Goal: Transaction & Acquisition: Book appointment/travel/reservation

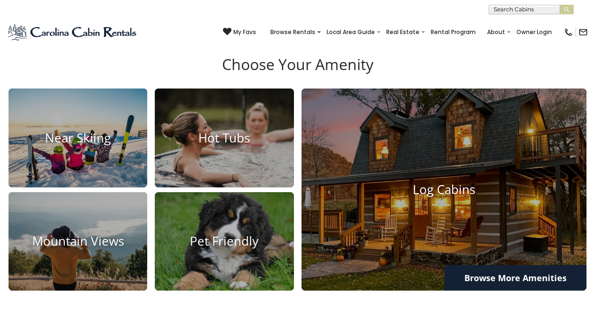
scroll to position [554, 0]
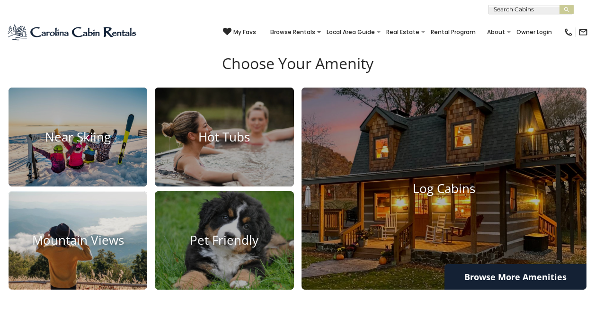
click at [53, 248] on h4 "Mountain Views" at bounding box center [78, 240] width 139 height 15
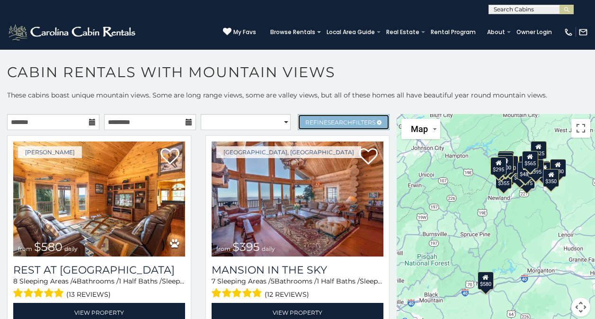
click at [335, 122] on span "Search" at bounding box center [340, 122] width 25 height 7
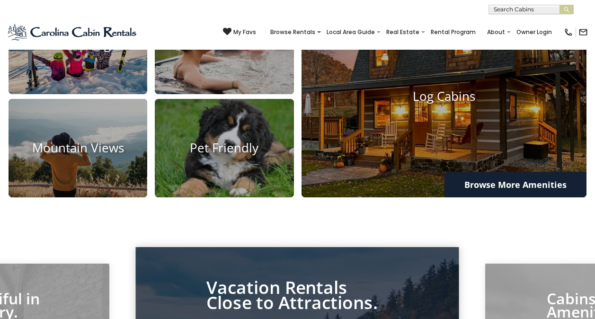
scroll to position [648, 0]
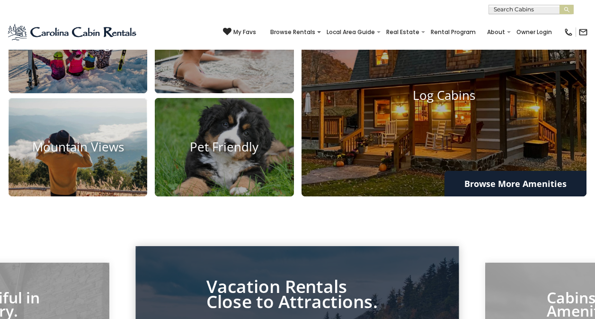
click at [40, 201] on img at bounding box center [77, 147] width 153 height 108
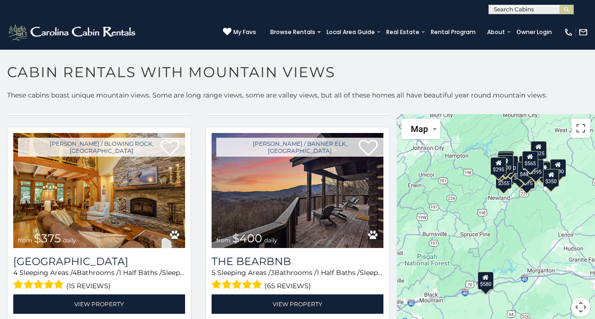
scroll to position [415, 0]
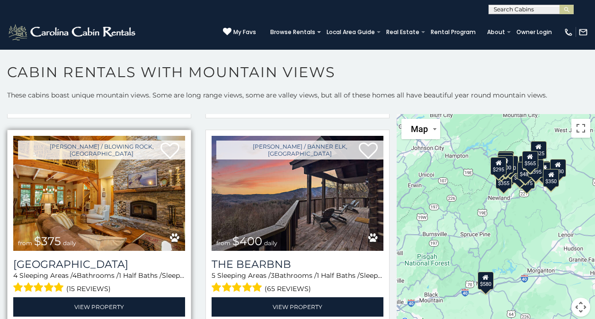
click at [55, 232] on span "from $375 daily" at bounding box center [47, 241] width 68 height 19
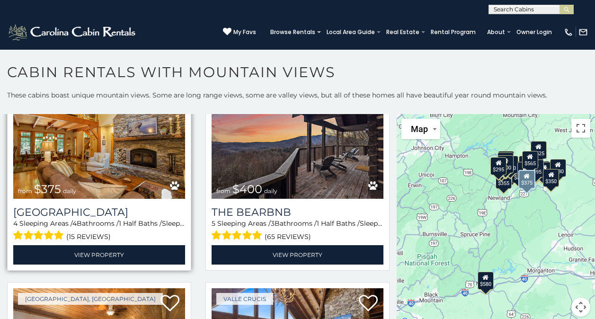
scroll to position [498, 0]
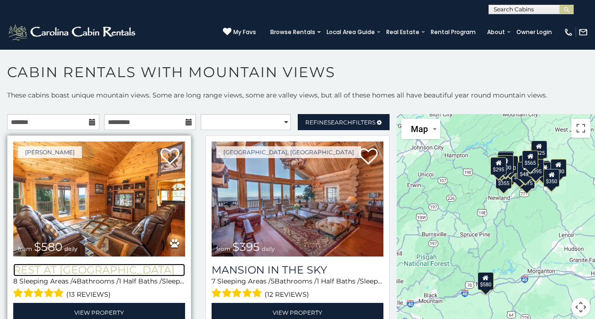
click at [15, 267] on h3 "Rest at [GEOGRAPHIC_DATA]" at bounding box center [99, 270] width 172 height 13
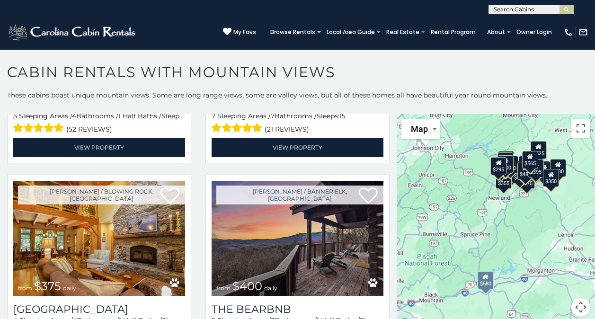
scroll to position [411, 0]
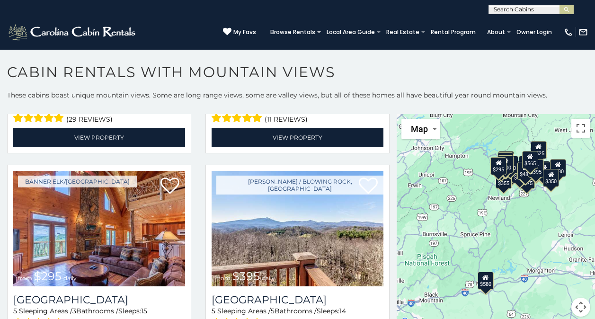
scroll to position [2632, 0]
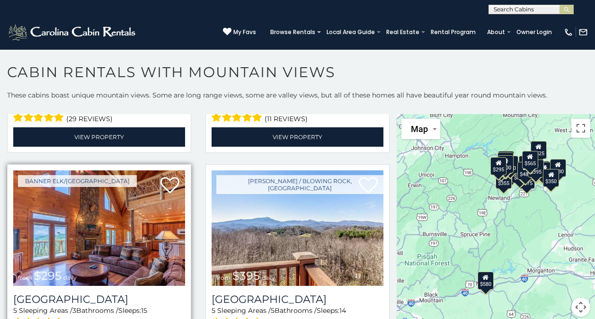
click at [39, 217] on img at bounding box center [99, 227] width 172 height 115
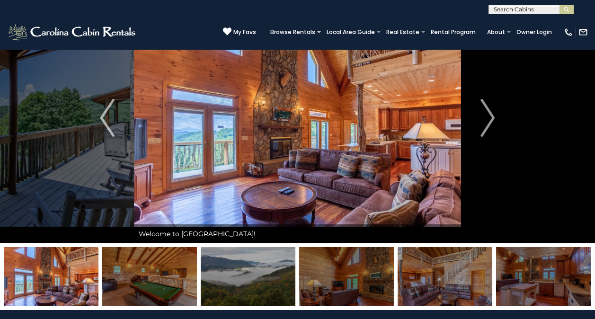
scroll to position [59, 0]
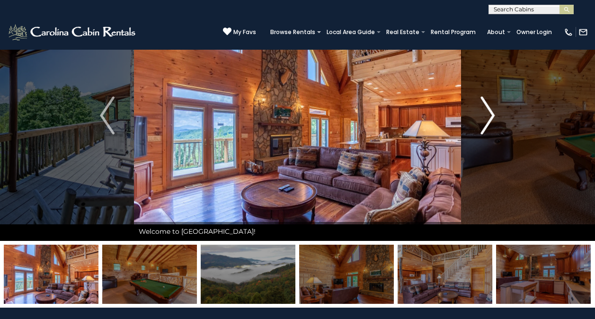
click at [493, 116] on img "Next" at bounding box center [487, 116] width 14 height 38
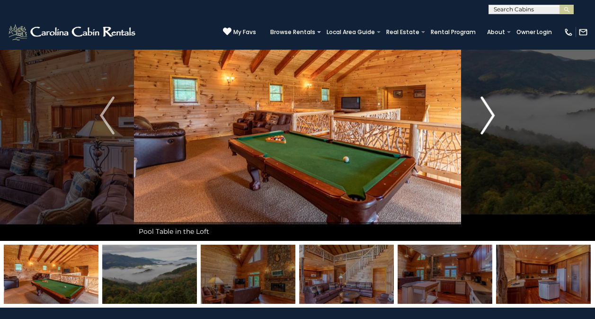
click at [492, 116] on img "Next" at bounding box center [487, 116] width 14 height 38
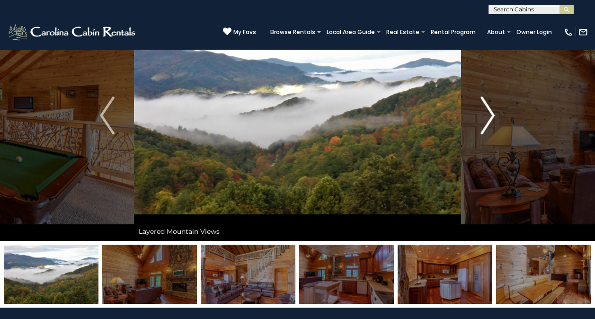
click at [492, 117] on img "Next" at bounding box center [487, 116] width 14 height 38
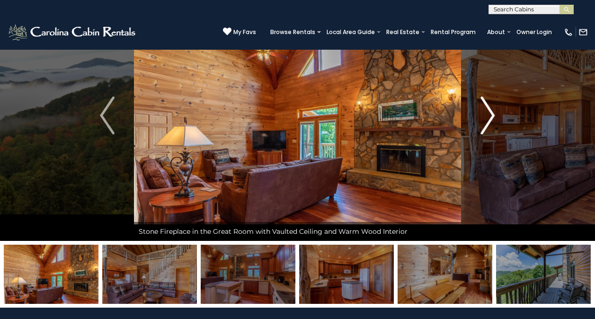
click at [495, 117] on img "Next" at bounding box center [487, 116] width 14 height 38
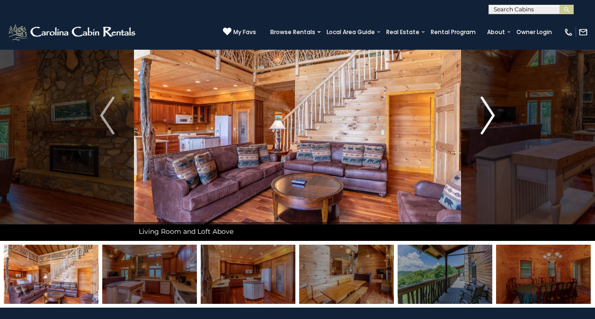
click at [495, 117] on button "Next" at bounding box center [487, 115] width 53 height 251
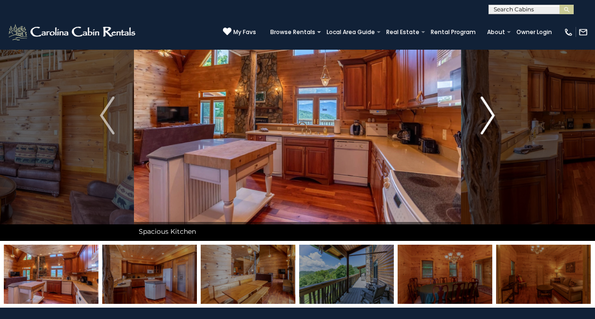
click at [494, 118] on img "Next" at bounding box center [487, 116] width 14 height 38
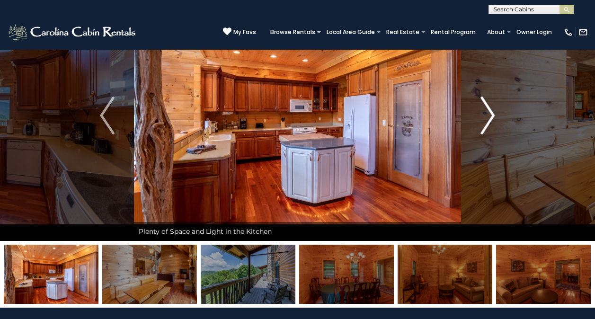
click at [494, 118] on img "Next" at bounding box center [487, 116] width 14 height 38
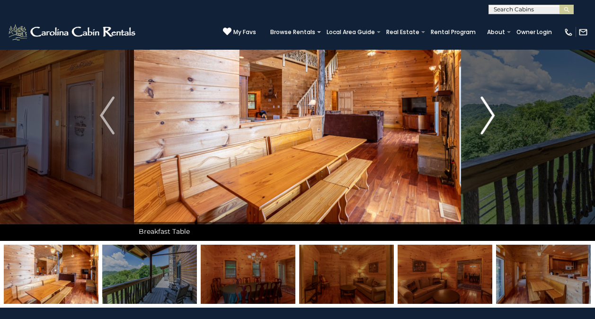
click at [494, 115] on img "Next" at bounding box center [487, 116] width 14 height 38
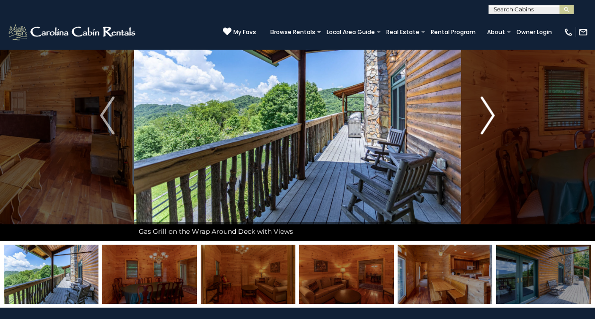
click at [494, 117] on img "Next" at bounding box center [487, 116] width 14 height 38
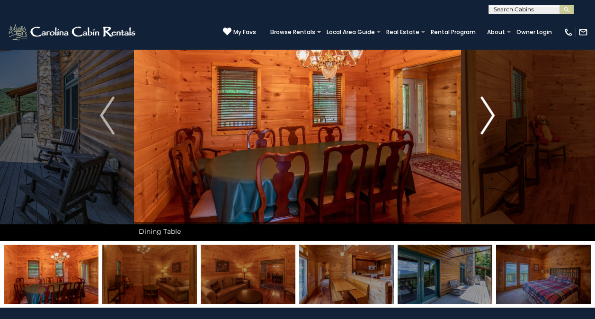
click at [492, 118] on img "Next" at bounding box center [487, 116] width 14 height 38
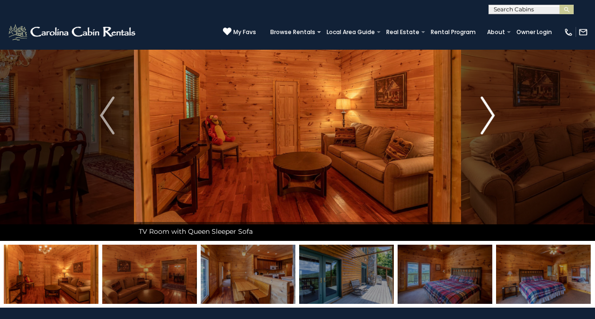
click at [494, 117] on img "Next" at bounding box center [487, 116] width 14 height 38
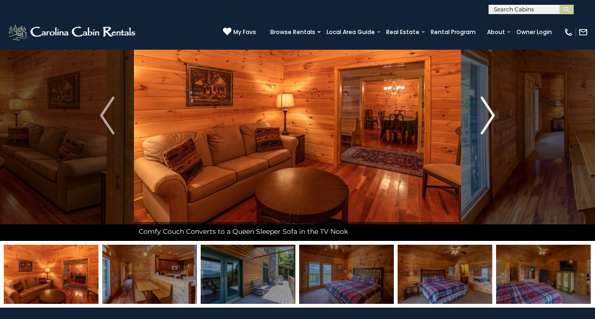
click at [492, 118] on img "Next" at bounding box center [487, 116] width 14 height 38
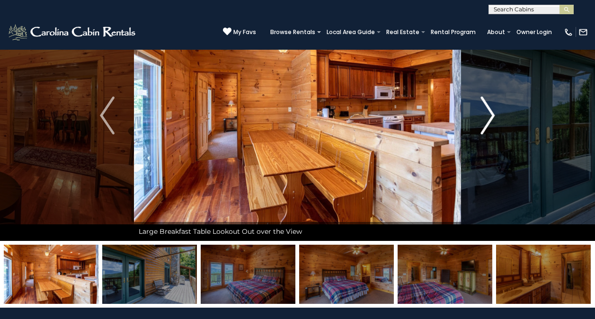
click at [492, 119] on img "Next" at bounding box center [487, 116] width 14 height 38
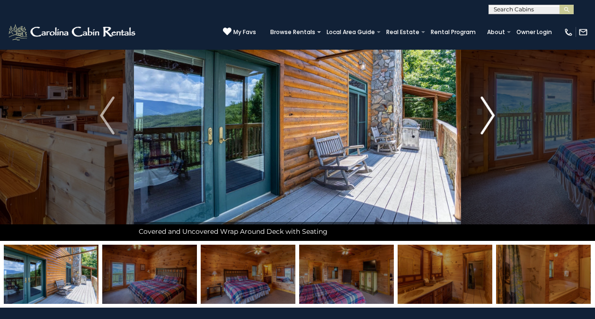
click at [493, 115] on img "Next" at bounding box center [487, 116] width 14 height 38
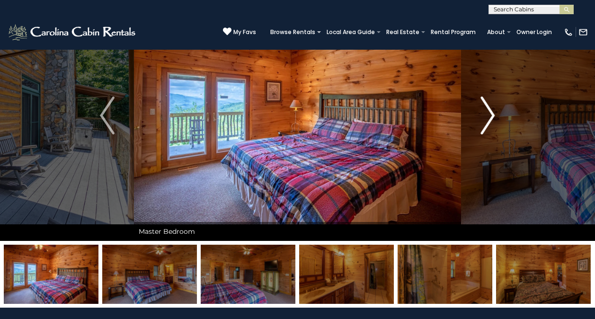
click at [495, 118] on button "Next" at bounding box center [487, 115] width 53 height 251
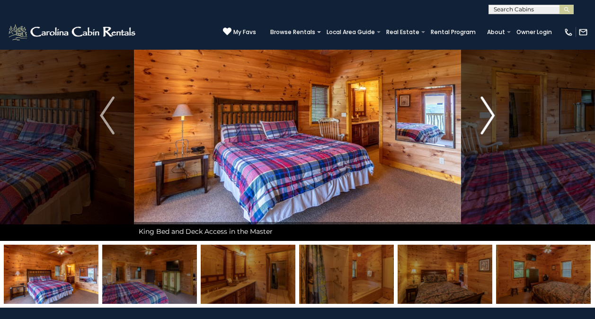
click at [493, 118] on img "Next" at bounding box center [487, 116] width 14 height 38
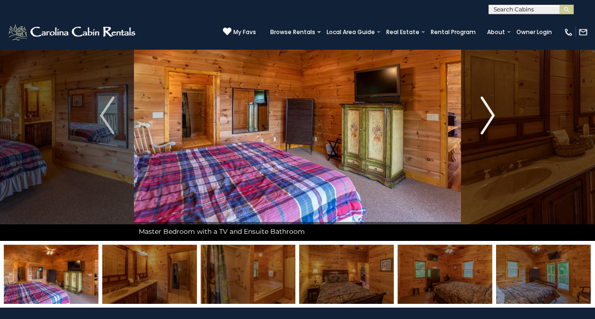
click at [493, 118] on img "Next" at bounding box center [487, 116] width 14 height 38
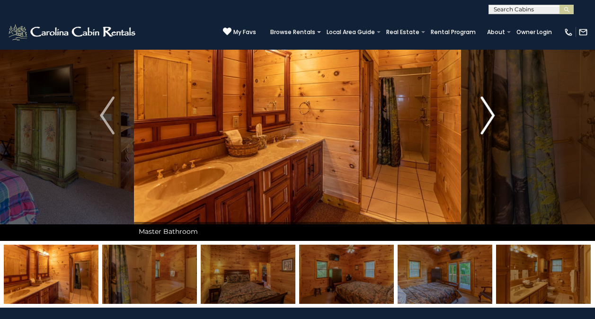
click at [493, 117] on img "Next" at bounding box center [487, 116] width 14 height 38
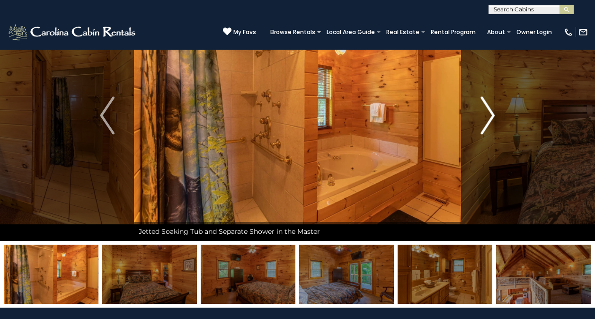
click at [492, 118] on img "Next" at bounding box center [487, 116] width 14 height 38
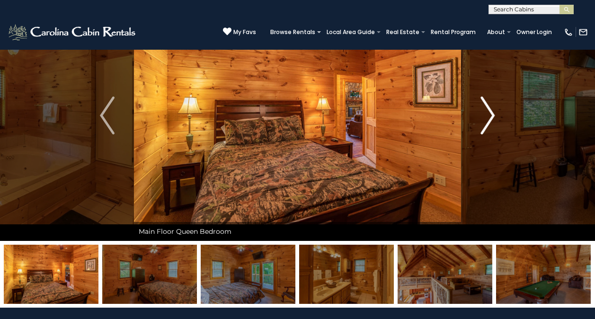
click at [491, 119] on img "Next" at bounding box center [487, 116] width 14 height 38
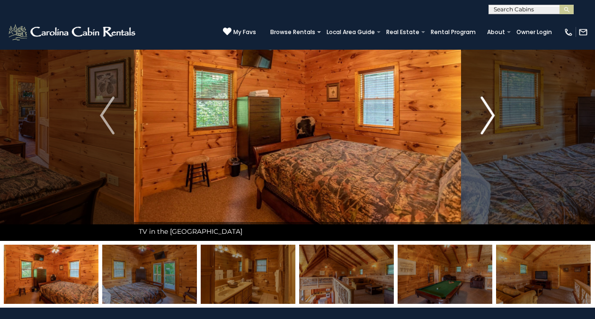
click at [491, 118] on img "Next" at bounding box center [487, 116] width 14 height 38
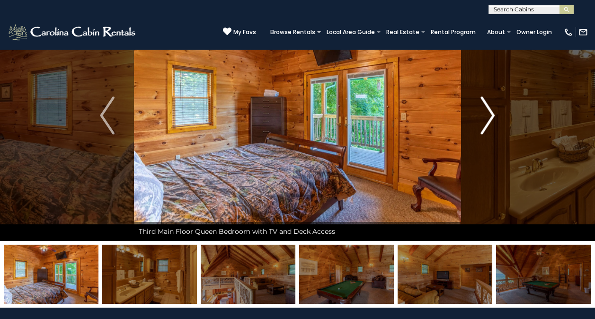
click at [492, 116] on img "Next" at bounding box center [487, 116] width 14 height 38
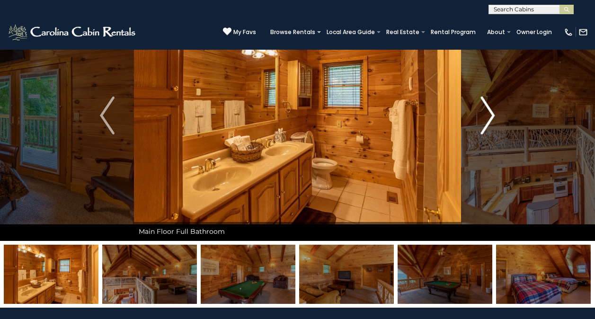
click at [494, 116] on img "Next" at bounding box center [487, 116] width 14 height 38
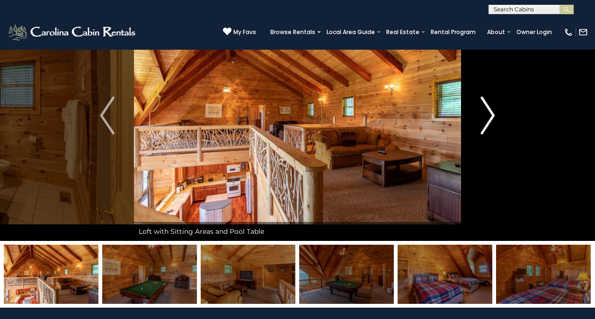
click at [490, 123] on img "Next" at bounding box center [487, 116] width 14 height 38
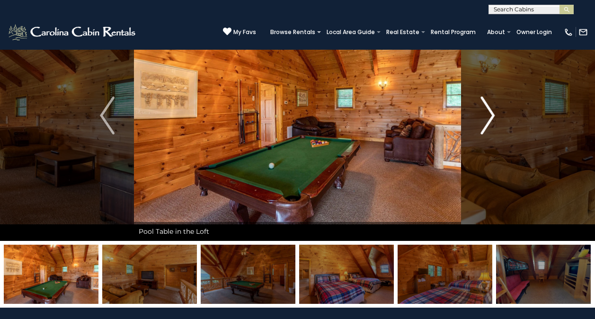
click at [490, 124] on img "Next" at bounding box center [487, 116] width 14 height 38
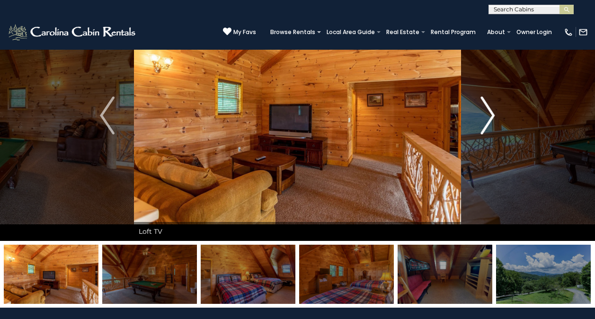
click at [490, 123] on img "Next" at bounding box center [487, 116] width 14 height 38
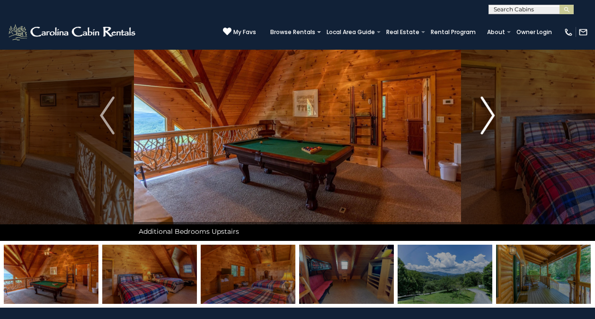
click at [492, 121] on img "Next" at bounding box center [487, 116] width 14 height 38
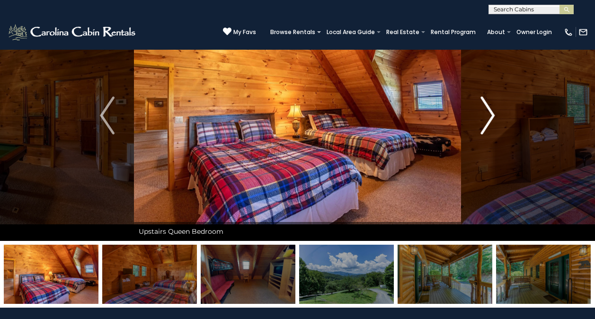
click at [491, 124] on img "Next" at bounding box center [487, 116] width 14 height 38
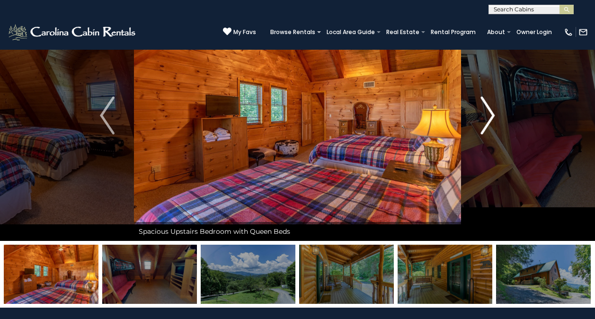
click at [492, 122] on img "Next" at bounding box center [487, 116] width 14 height 38
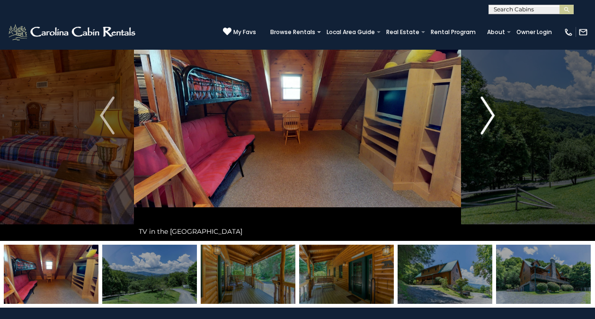
click at [501, 117] on button "Next" at bounding box center [487, 115] width 53 height 251
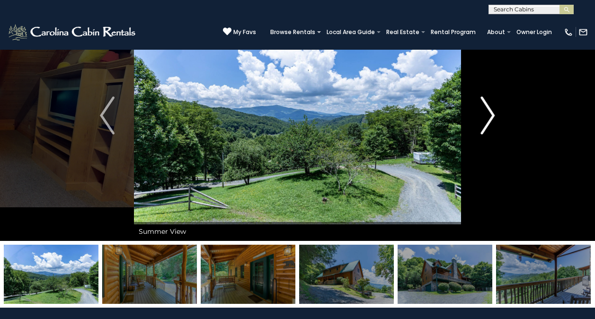
click at [499, 121] on button "Next" at bounding box center [487, 115] width 53 height 251
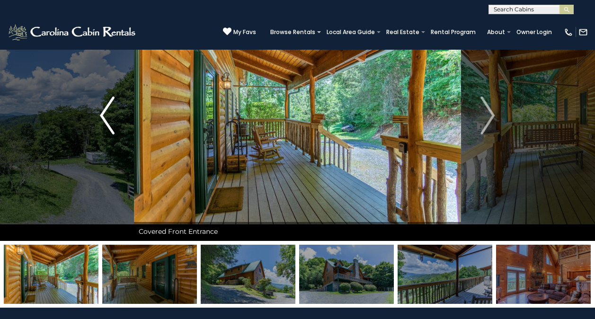
click at [121, 121] on button "Previous" at bounding box center [106, 115] width 53 height 251
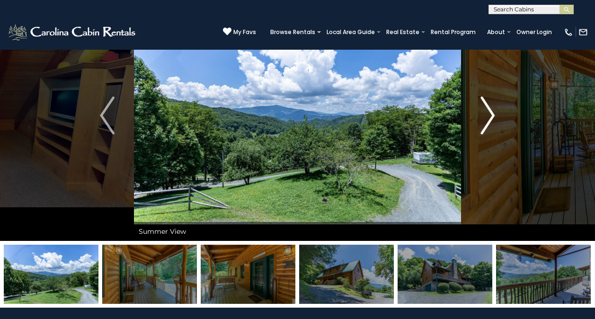
click at [492, 120] on img "Next" at bounding box center [487, 116] width 14 height 38
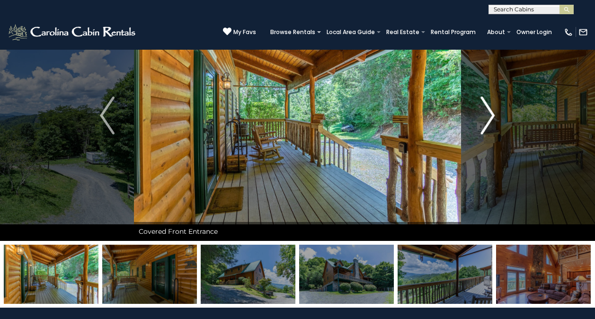
click at [491, 120] on img "Next" at bounding box center [487, 116] width 14 height 38
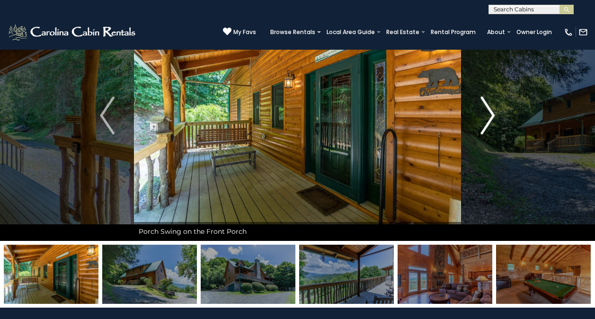
click at [492, 124] on img "Next" at bounding box center [487, 116] width 14 height 38
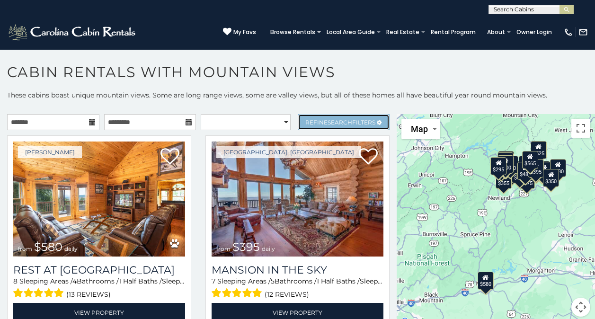
click at [377, 122] on icon at bounding box center [379, 123] width 5 height 6
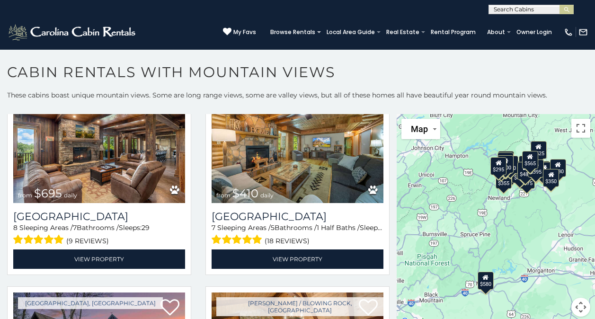
scroll to position [2258, 0]
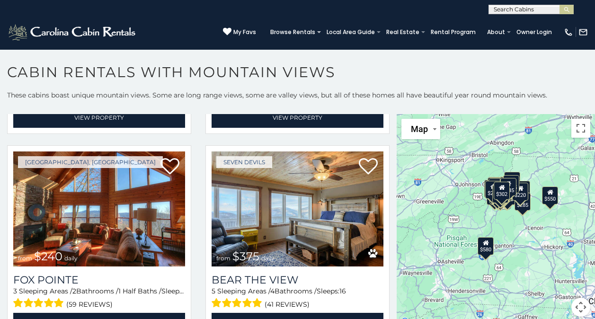
scroll to position [3604, 0]
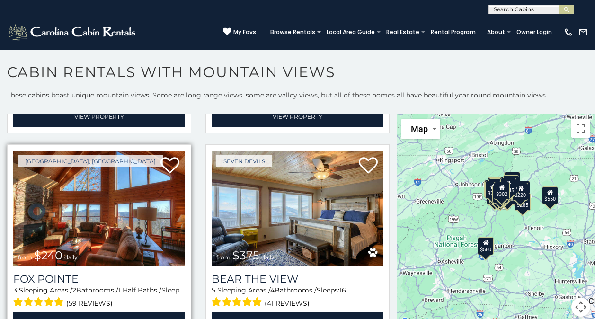
click at [42, 185] on img at bounding box center [99, 208] width 172 height 115
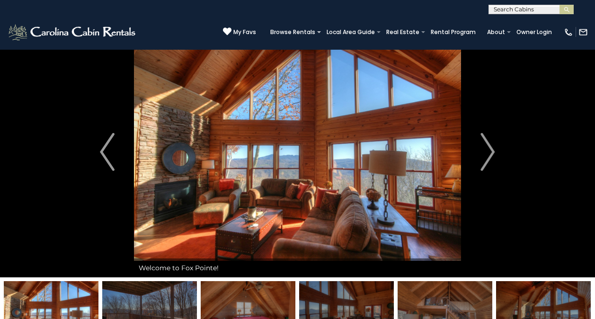
scroll to position [10, 0]
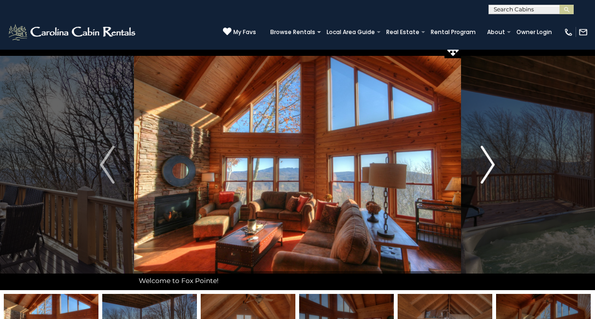
click at [494, 163] on img "Next" at bounding box center [487, 165] width 14 height 38
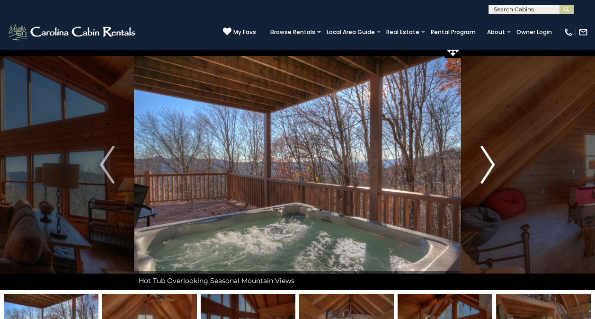
click at [498, 162] on button "Next" at bounding box center [487, 164] width 53 height 251
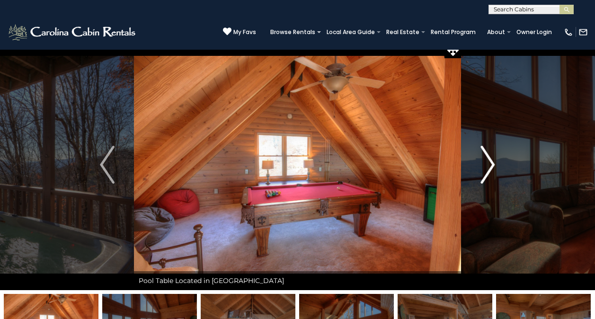
click at [496, 166] on button "Next" at bounding box center [487, 164] width 53 height 251
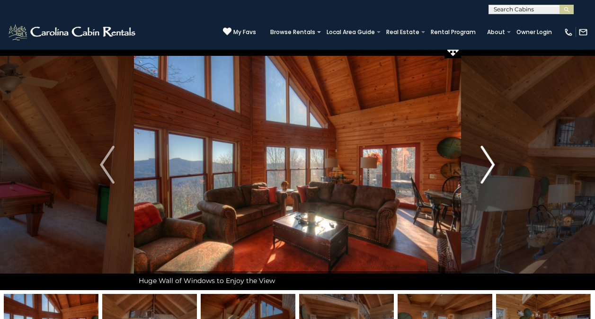
click at [492, 170] on img "Next" at bounding box center [487, 165] width 14 height 38
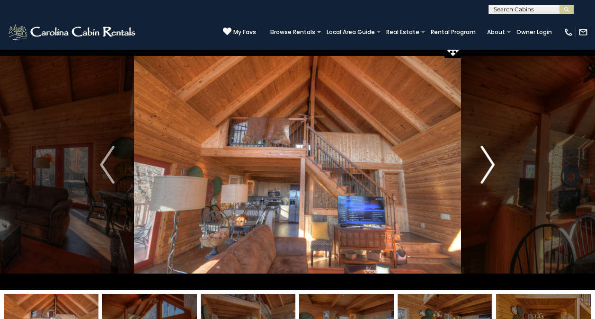
click at [491, 173] on img "Next" at bounding box center [487, 165] width 14 height 38
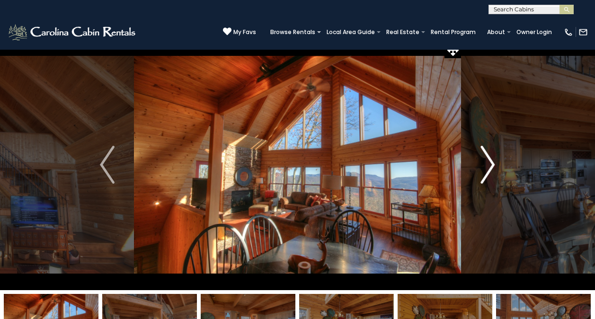
click at [491, 175] on img "Next" at bounding box center [487, 165] width 14 height 38
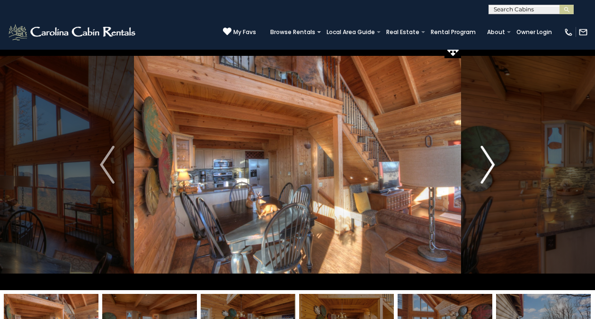
click at [490, 176] on img "Next" at bounding box center [487, 165] width 14 height 38
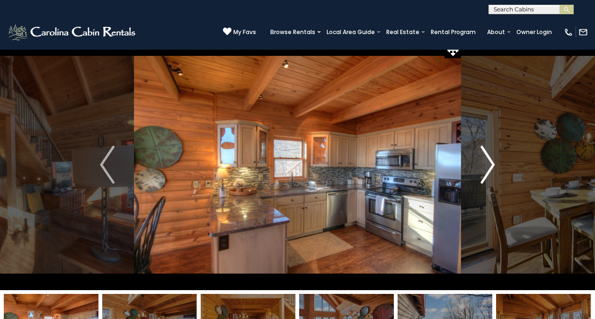
click at [490, 172] on img "Next" at bounding box center [487, 165] width 14 height 38
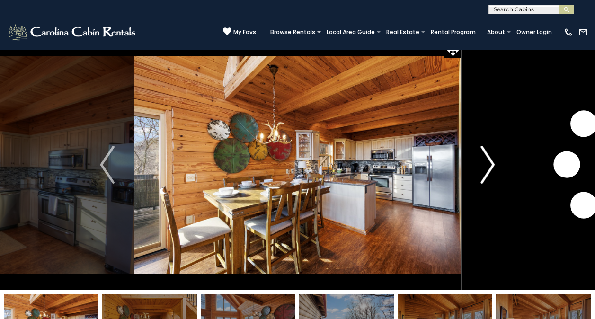
click at [490, 174] on img "Next" at bounding box center [487, 165] width 14 height 38
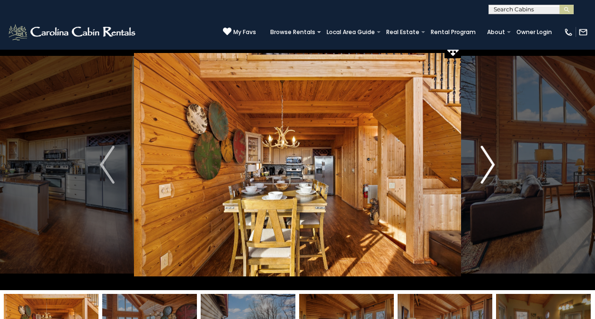
click at [490, 174] on img "Next" at bounding box center [487, 165] width 14 height 38
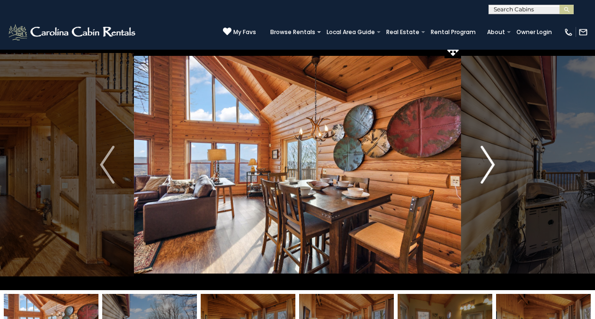
click at [489, 175] on img "Next" at bounding box center [487, 165] width 14 height 38
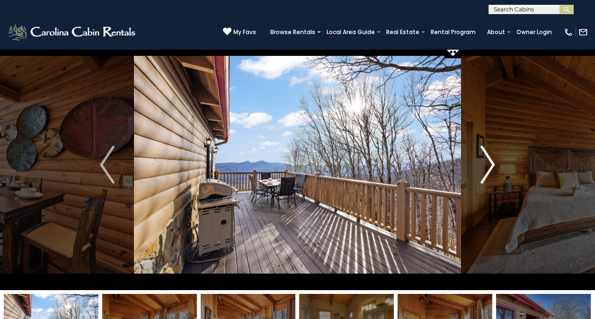
click at [488, 176] on img "Next" at bounding box center [487, 165] width 14 height 38
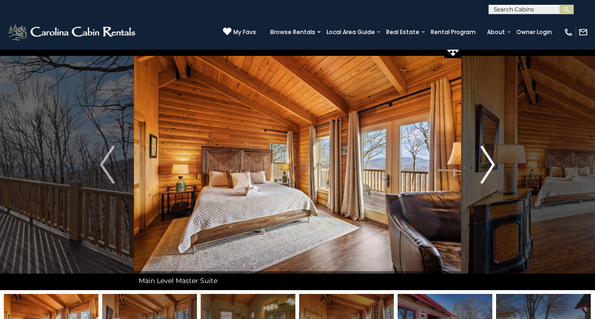
click at [496, 167] on button "Next" at bounding box center [487, 164] width 53 height 251
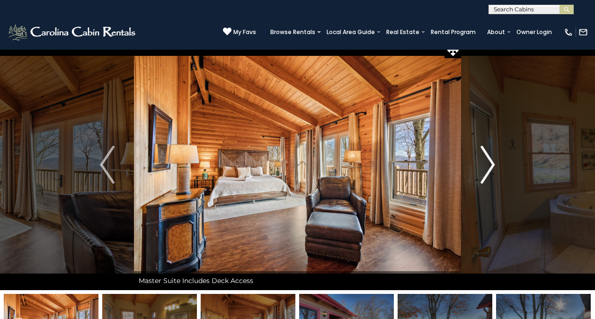
click at [491, 173] on img "Next" at bounding box center [487, 165] width 14 height 38
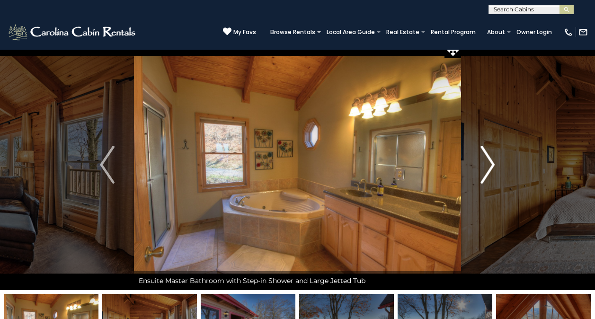
click at [490, 175] on img "Next" at bounding box center [487, 165] width 14 height 38
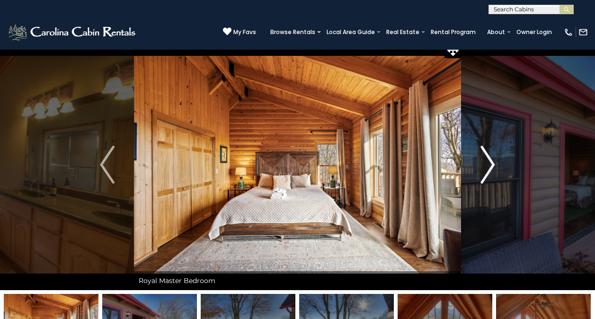
click at [489, 172] on img "Next" at bounding box center [487, 165] width 14 height 38
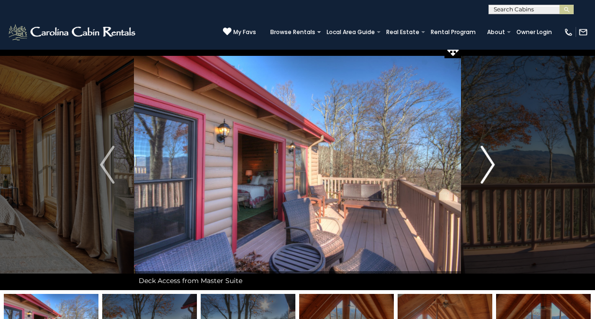
click at [485, 172] on img "Next" at bounding box center [487, 165] width 14 height 38
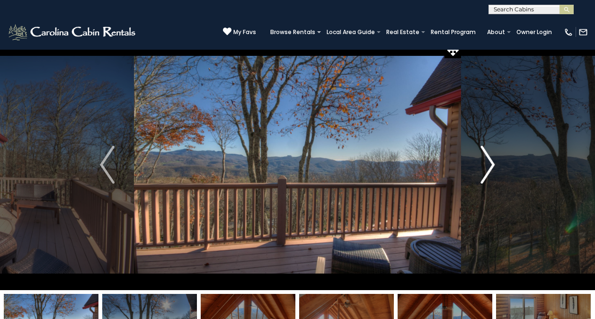
click at [489, 170] on img "Next" at bounding box center [487, 165] width 14 height 38
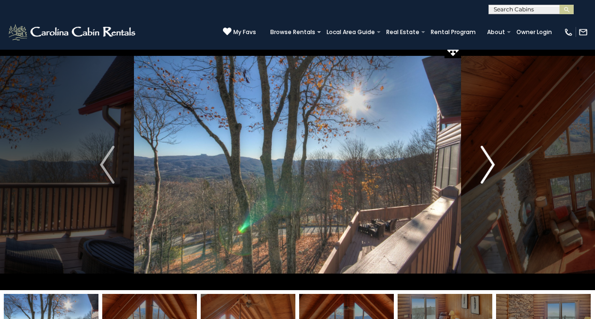
click at [490, 171] on img "Next" at bounding box center [487, 165] width 14 height 38
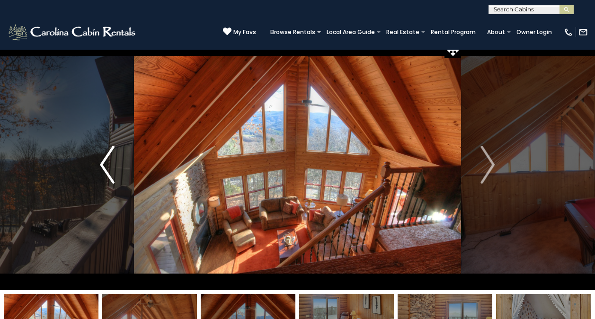
click at [114, 167] on img "Previous" at bounding box center [107, 165] width 14 height 38
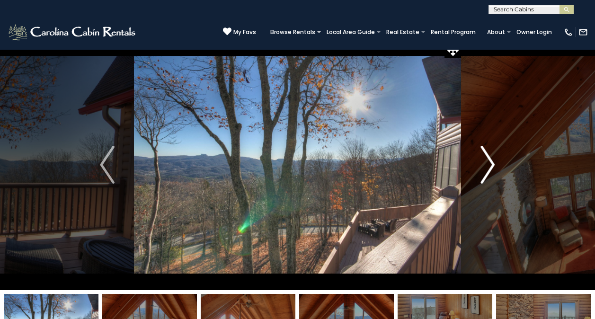
click at [491, 174] on img "Next" at bounding box center [487, 165] width 14 height 38
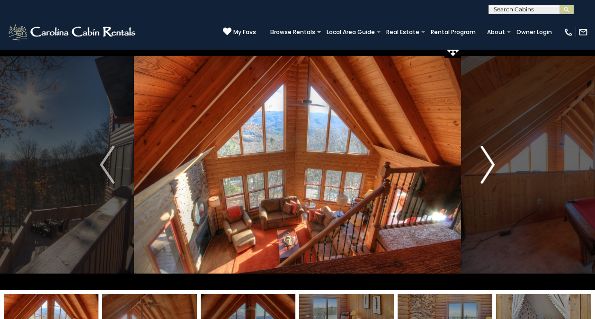
click at [490, 174] on img "Next" at bounding box center [487, 165] width 14 height 38
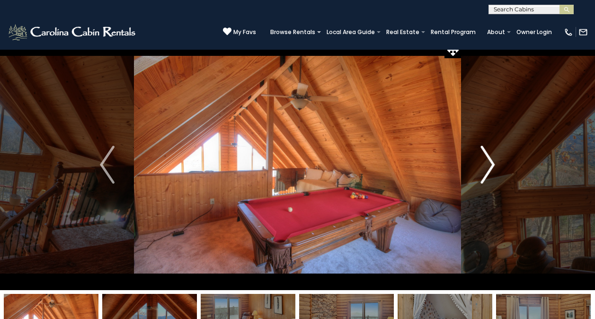
click at [489, 173] on img "Next" at bounding box center [487, 165] width 14 height 38
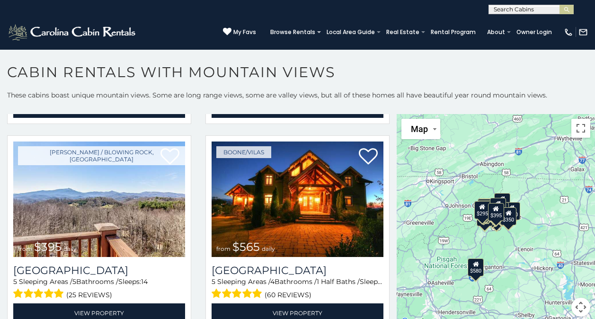
scroll to position [2663, 0]
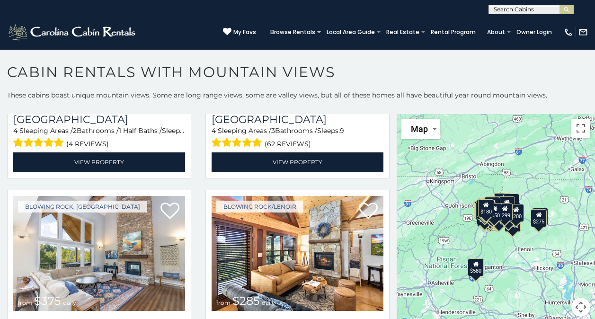
scroll to position [4449, 0]
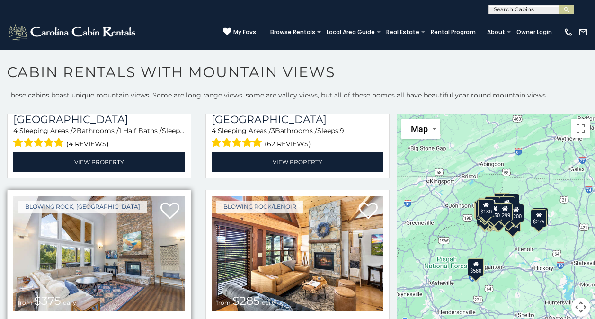
click at [53, 206] on img at bounding box center [99, 253] width 172 height 115
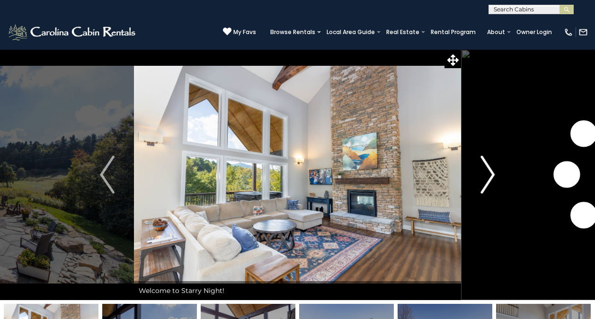
click at [497, 171] on button "Next" at bounding box center [487, 174] width 53 height 251
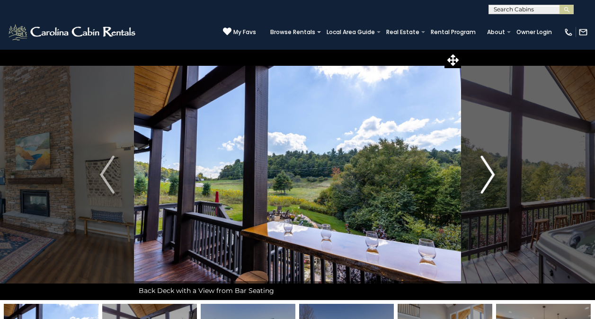
click at [491, 178] on img "Next" at bounding box center [487, 175] width 14 height 38
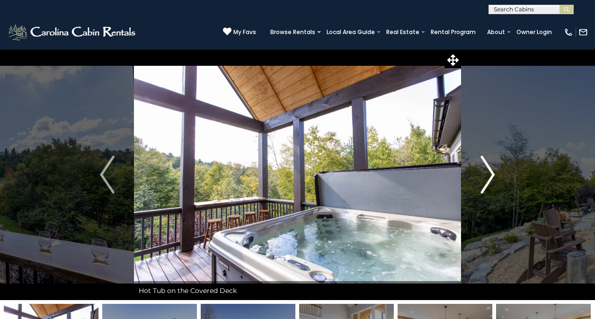
click at [492, 178] on img "Next" at bounding box center [487, 175] width 14 height 38
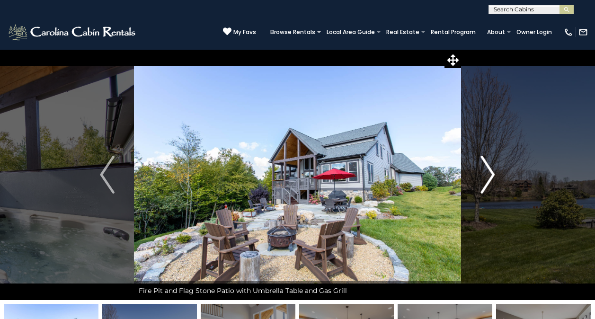
click at [495, 176] on img "Next" at bounding box center [487, 175] width 14 height 38
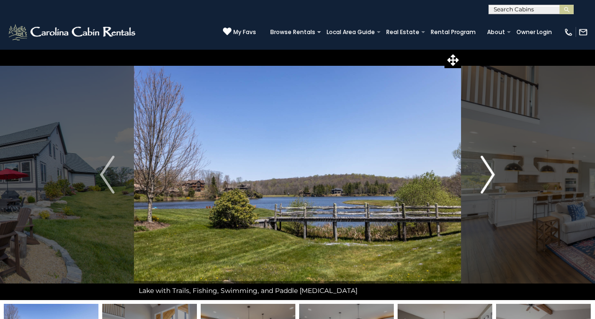
click at [491, 175] on img "Next" at bounding box center [487, 175] width 14 height 38
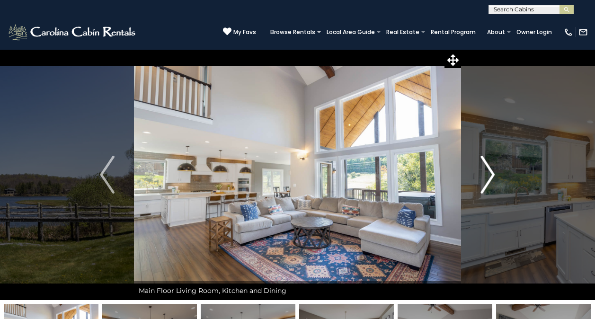
click at [491, 176] on img "Next" at bounding box center [487, 175] width 14 height 38
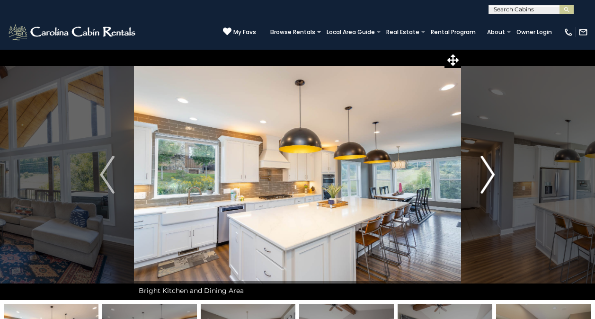
click at [493, 179] on img "Next" at bounding box center [487, 175] width 14 height 38
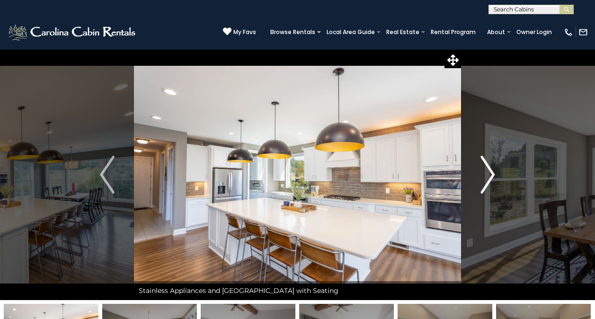
click at [489, 186] on img "Next" at bounding box center [487, 175] width 14 height 38
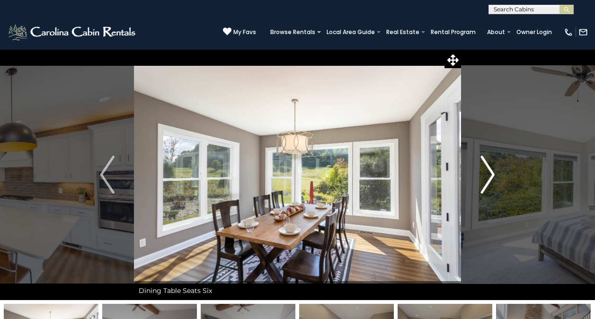
click at [489, 184] on img "Next" at bounding box center [487, 175] width 14 height 38
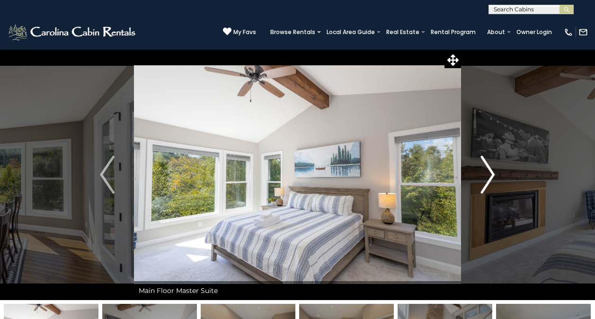
click at [489, 182] on img "Next" at bounding box center [487, 175] width 14 height 38
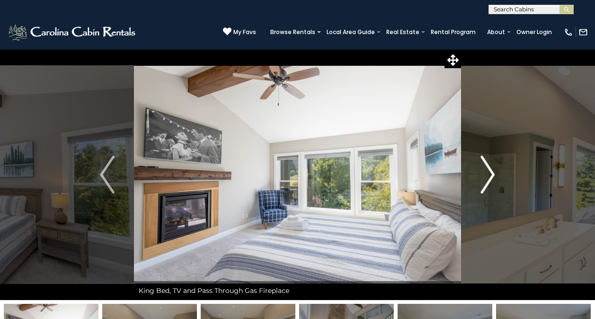
click at [489, 180] on img "Next" at bounding box center [487, 175] width 14 height 38
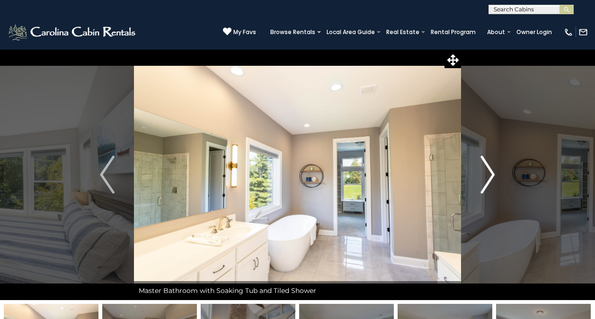
click at [488, 178] on img "Next" at bounding box center [487, 175] width 14 height 38
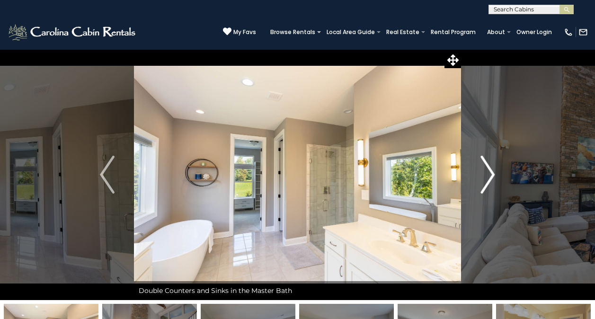
click at [487, 182] on img "Next" at bounding box center [487, 175] width 14 height 38
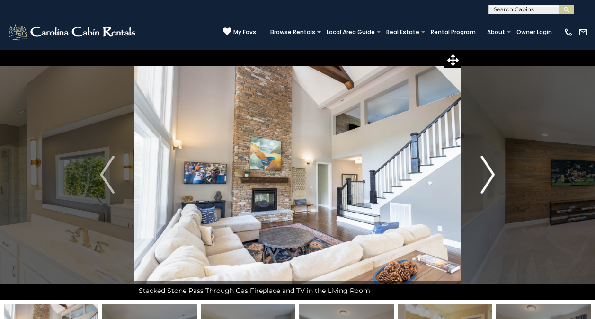
click at [489, 177] on img "Next" at bounding box center [487, 175] width 14 height 38
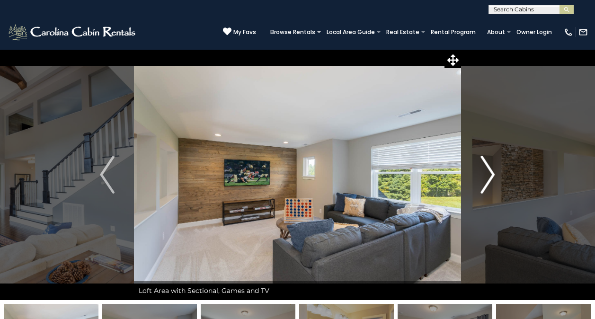
click at [490, 176] on img "Next" at bounding box center [487, 175] width 14 height 38
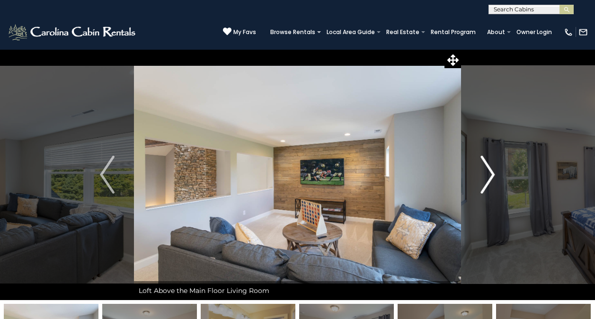
click at [489, 176] on img "Next" at bounding box center [487, 175] width 14 height 38
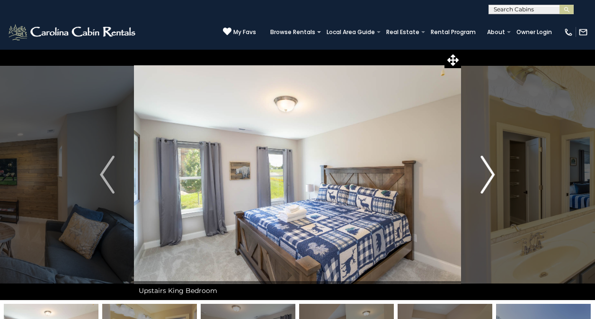
click at [483, 181] on img "Next" at bounding box center [487, 175] width 14 height 38
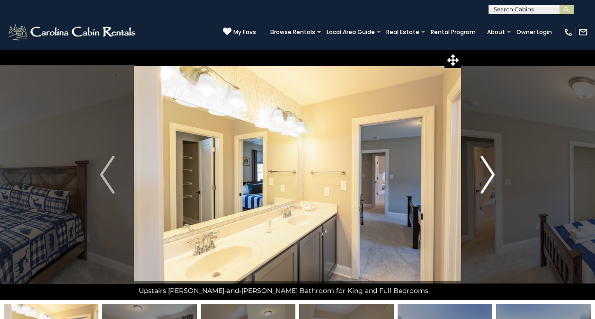
click at [484, 180] on img "Next" at bounding box center [487, 175] width 14 height 38
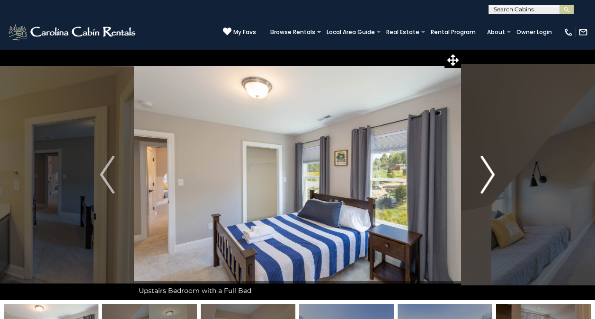
click at [488, 176] on img "Next" at bounding box center [487, 175] width 14 height 38
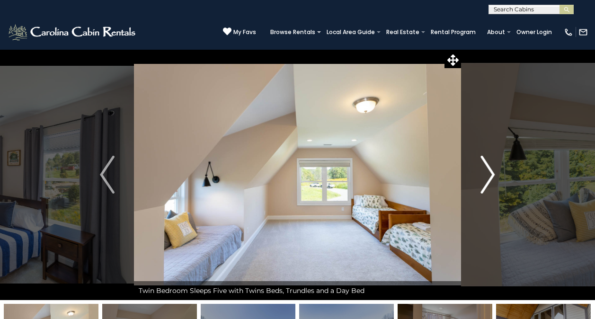
click at [488, 181] on img "Next" at bounding box center [487, 175] width 14 height 38
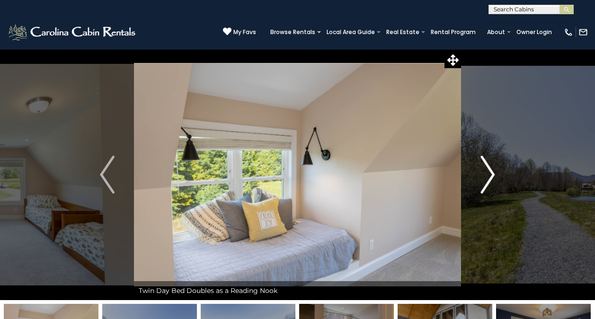
click at [489, 181] on img "Next" at bounding box center [487, 175] width 14 height 38
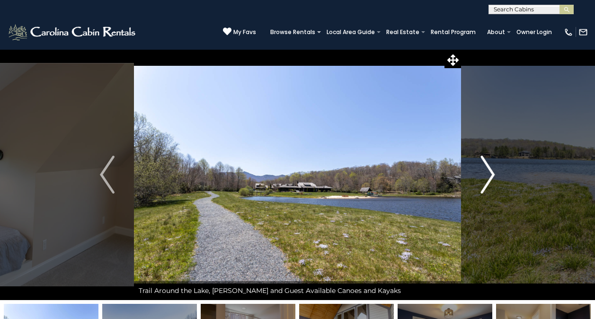
click at [485, 173] on img "Next" at bounding box center [487, 175] width 14 height 38
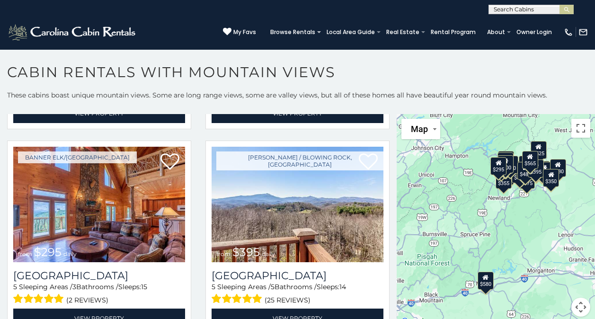
scroll to position [2657, 0]
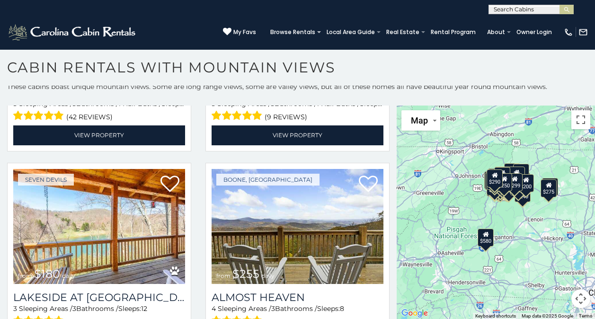
scroll to position [5080, 0]
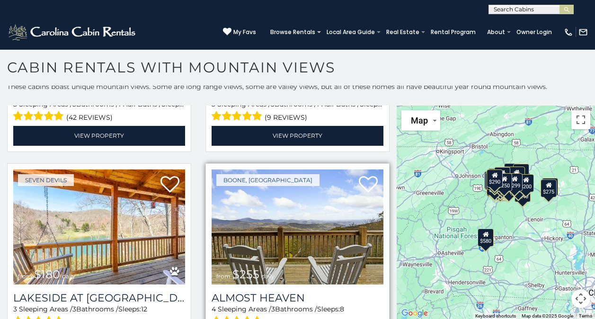
click at [314, 172] on img at bounding box center [298, 226] width 172 height 115
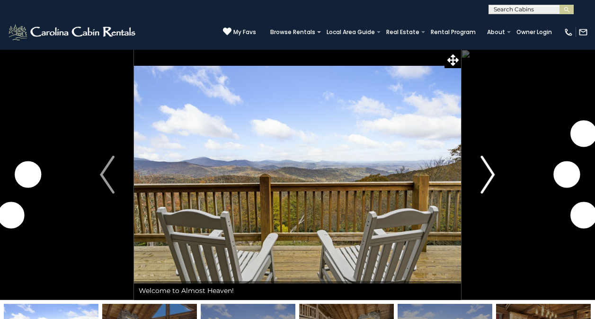
click at [494, 172] on img "Next" at bounding box center [487, 175] width 14 height 38
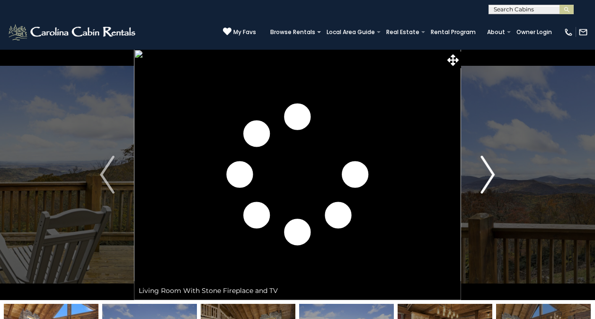
click at [495, 176] on img "Next" at bounding box center [487, 175] width 14 height 38
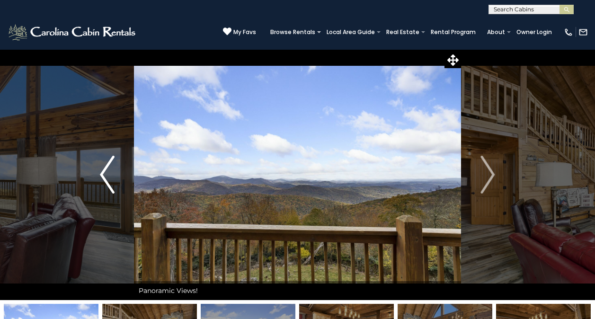
click at [111, 184] on img "Previous" at bounding box center [107, 175] width 14 height 38
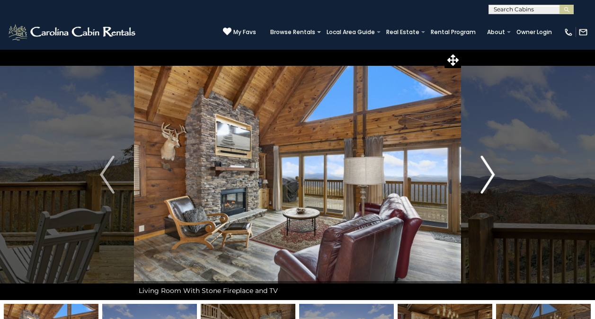
click at [490, 178] on img "Next" at bounding box center [487, 175] width 14 height 38
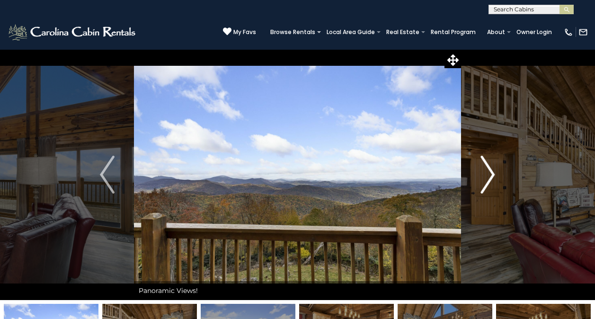
click at [495, 177] on img "Next" at bounding box center [487, 175] width 14 height 38
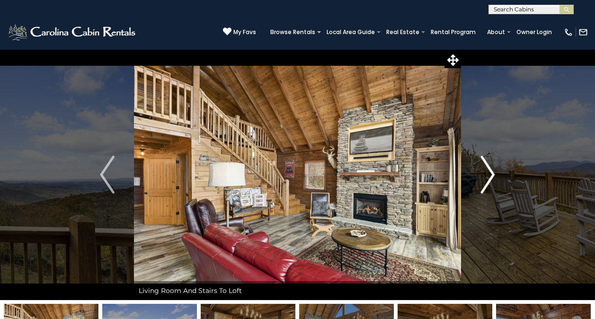
click at [490, 177] on img "Next" at bounding box center [487, 175] width 14 height 38
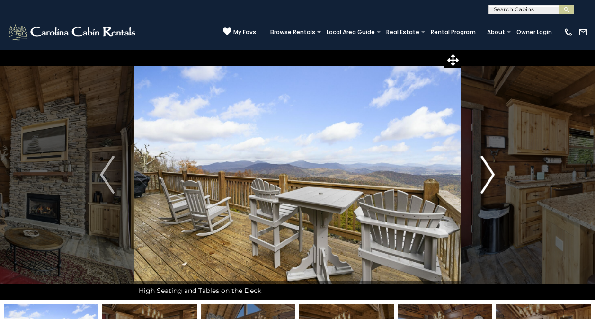
click at [486, 182] on img "Next" at bounding box center [487, 175] width 14 height 38
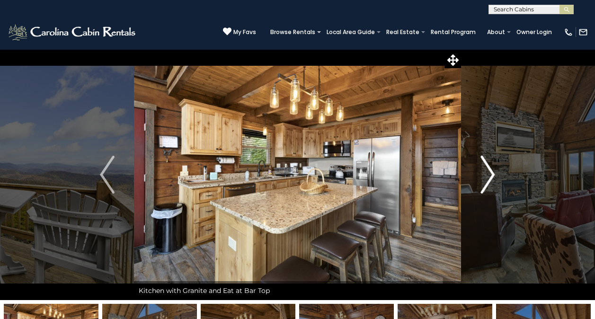
click at [492, 176] on img "Next" at bounding box center [487, 175] width 14 height 38
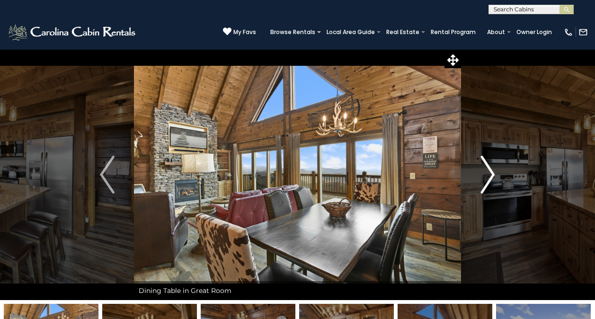
click at [489, 180] on img "Next" at bounding box center [487, 175] width 14 height 38
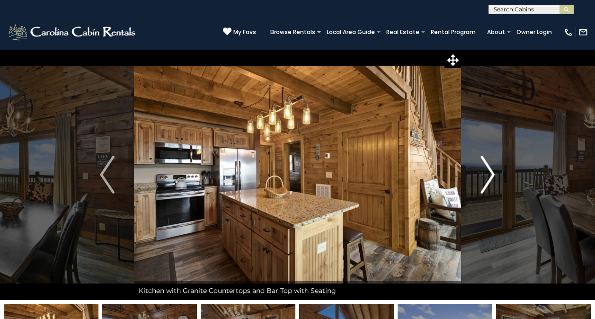
click at [489, 180] on img "Next" at bounding box center [487, 175] width 14 height 38
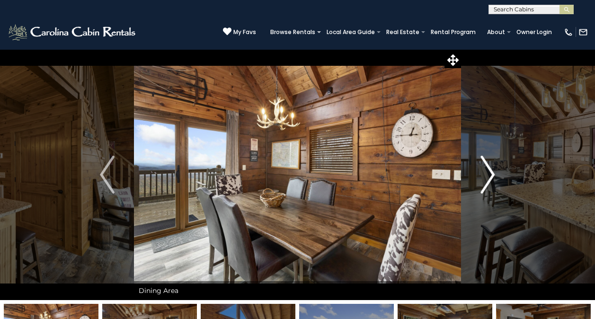
click at [489, 179] on img "Next" at bounding box center [487, 175] width 14 height 38
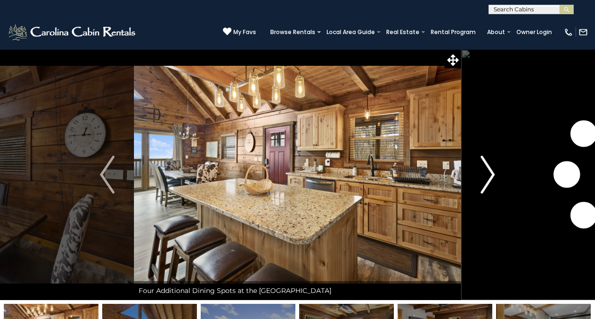
click at [488, 181] on img "Next" at bounding box center [487, 175] width 14 height 38
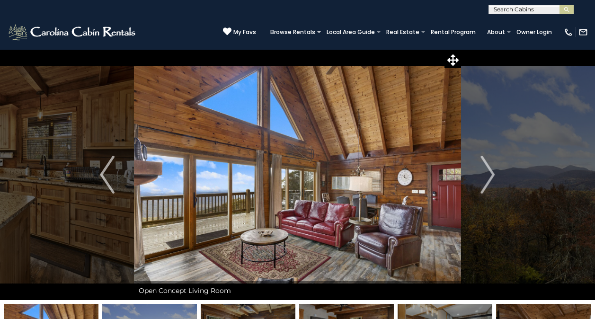
click at [510, 9] on input "text" at bounding box center [530, 11] width 83 height 9
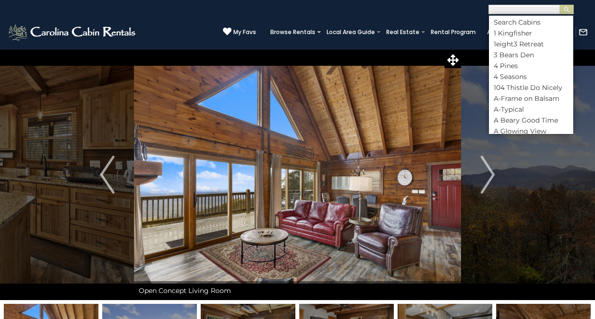
scroll to position [0, 0]
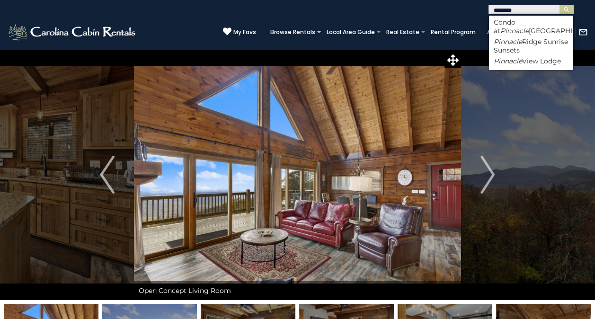
type input "********"
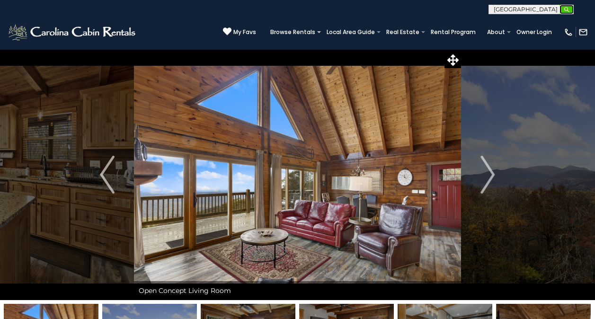
click at [571, 12] on button "submit" at bounding box center [567, 9] width 14 height 9
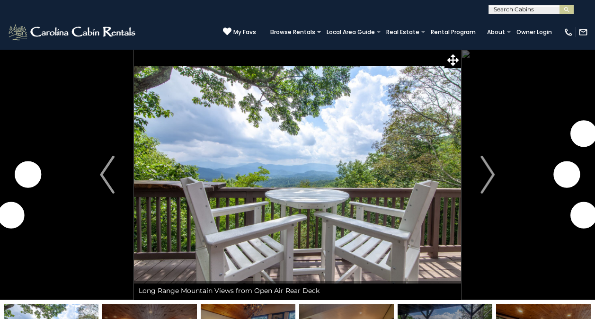
select select
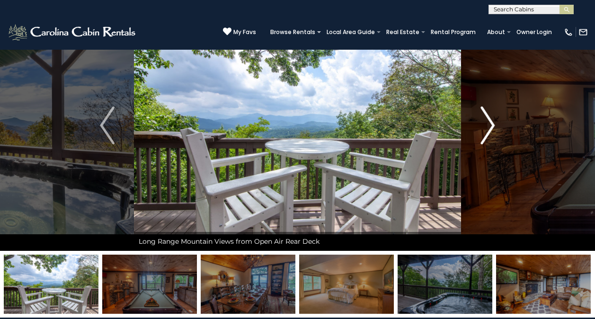
click at [493, 130] on img "Next" at bounding box center [487, 126] width 14 height 38
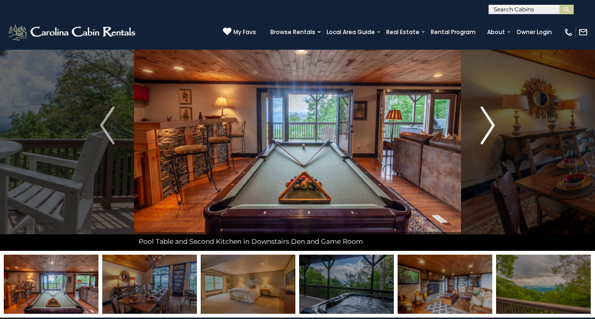
click at [495, 132] on button "Next" at bounding box center [487, 125] width 53 height 251
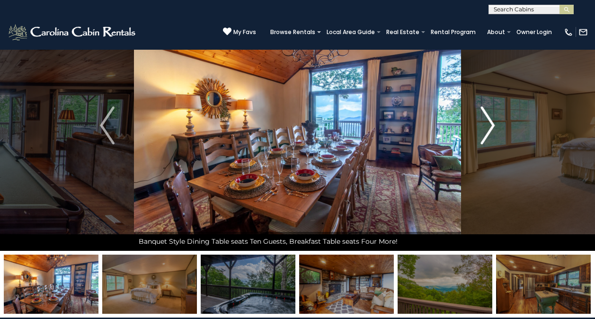
click at [491, 129] on img "Next" at bounding box center [487, 126] width 14 height 38
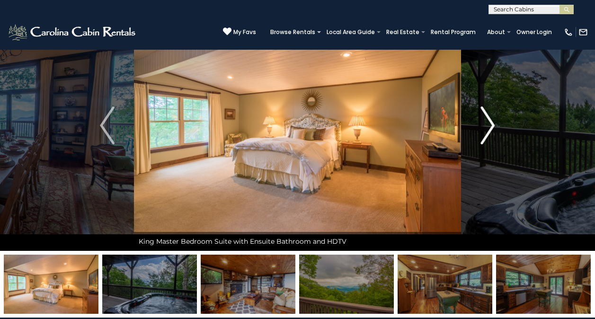
click at [492, 129] on img "Next" at bounding box center [487, 126] width 14 height 38
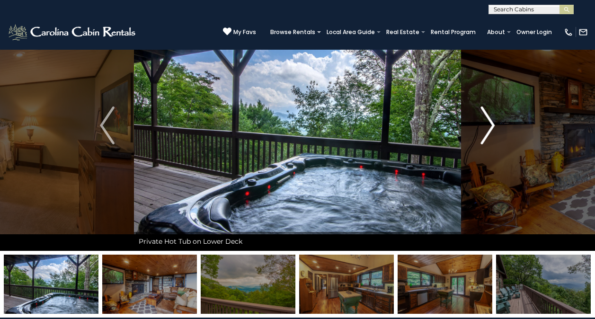
click at [493, 129] on img "Next" at bounding box center [487, 126] width 14 height 38
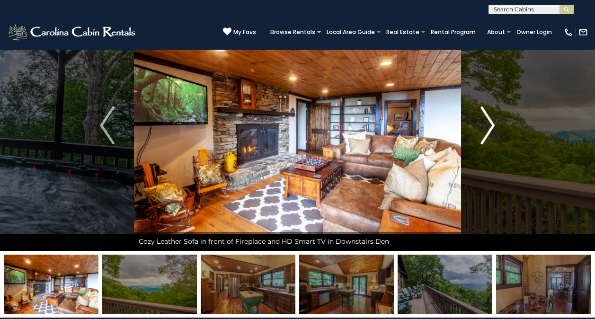
click at [491, 132] on img "Next" at bounding box center [487, 126] width 14 height 38
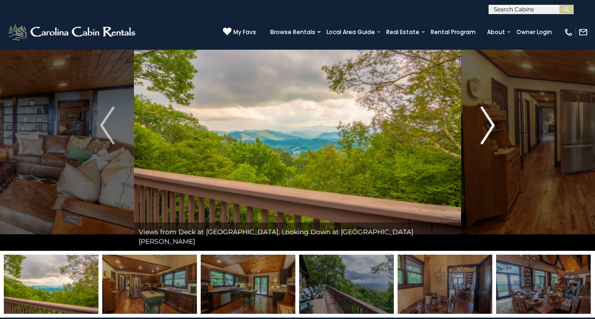
click at [492, 128] on img "Next" at bounding box center [487, 126] width 14 height 38
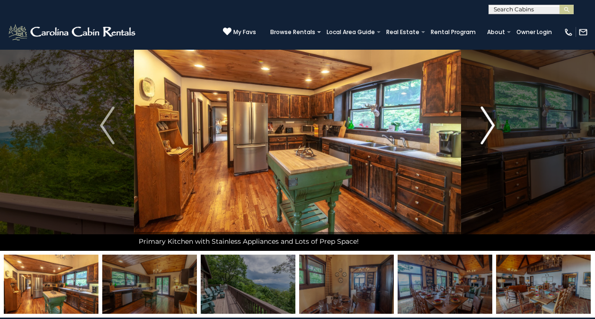
click at [493, 127] on img "Next" at bounding box center [487, 126] width 14 height 38
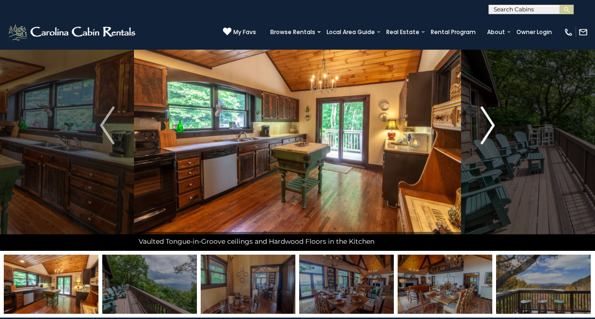
click at [492, 127] on img "Next" at bounding box center [487, 126] width 14 height 38
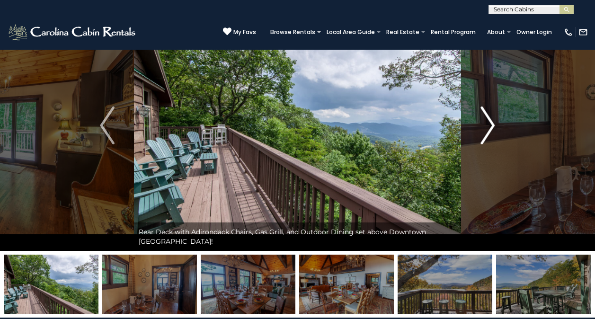
click at [490, 133] on img "Next" at bounding box center [487, 126] width 14 height 38
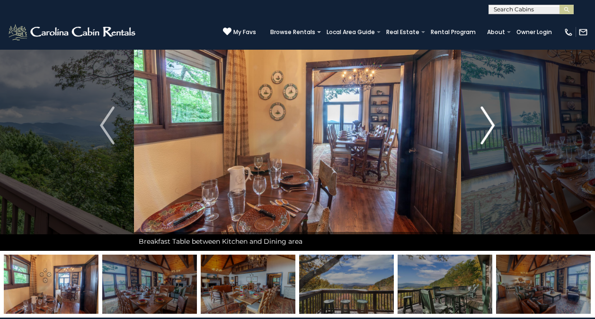
click at [492, 130] on img "Next" at bounding box center [487, 126] width 14 height 38
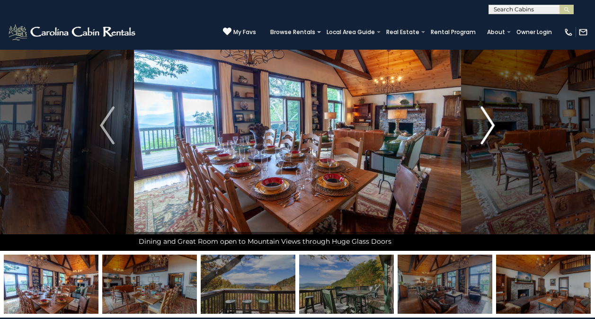
click at [490, 133] on img "Next" at bounding box center [487, 126] width 14 height 38
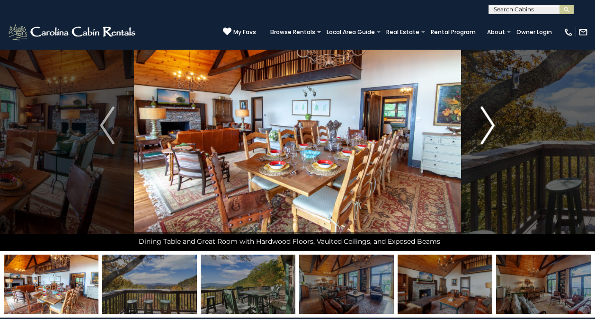
click at [490, 132] on img "Next" at bounding box center [487, 126] width 14 height 38
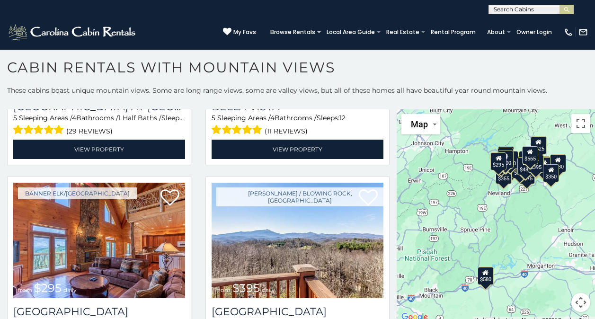
scroll to position [2612, 0]
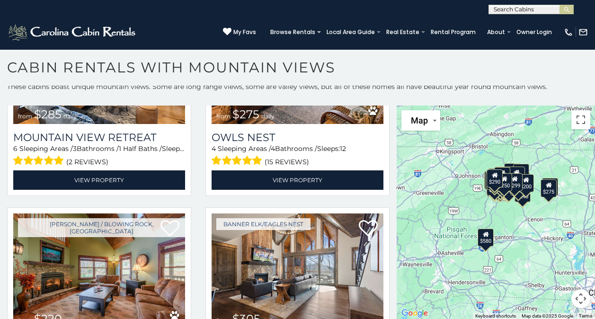
scroll to position [4831, 0]
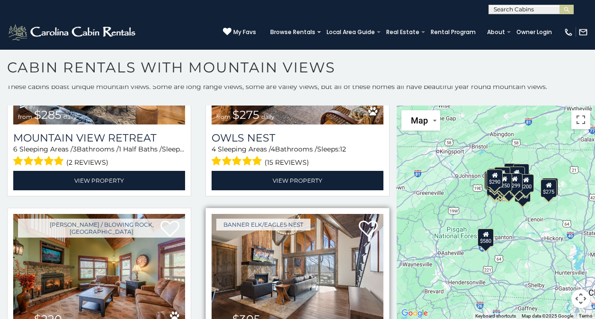
click at [252, 219] on img at bounding box center [298, 271] width 172 height 115
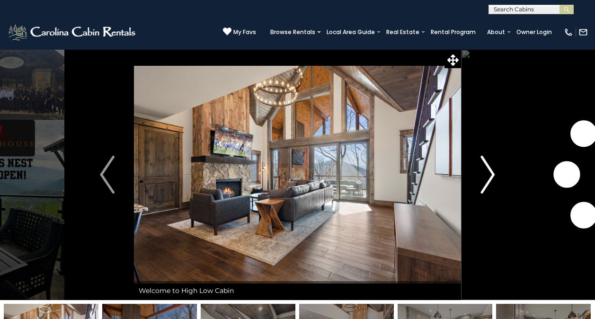
click at [492, 176] on img "Next" at bounding box center [487, 175] width 14 height 38
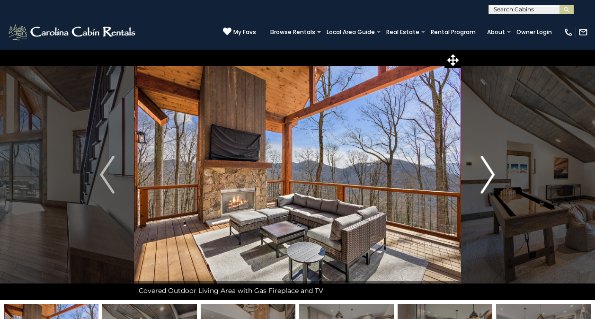
click at [490, 177] on img "Next" at bounding box center [487, 175] width 14 height 38
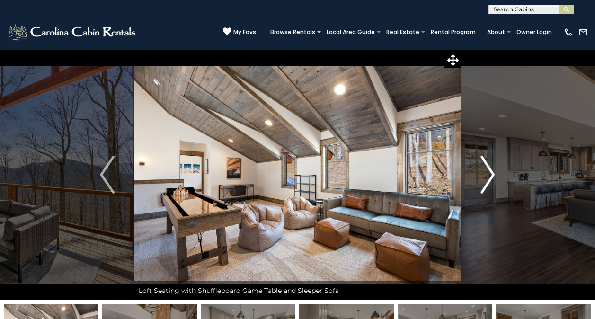
click at [490, 179] on img "Next" at bounding box center [487, 175] width 14 height 38
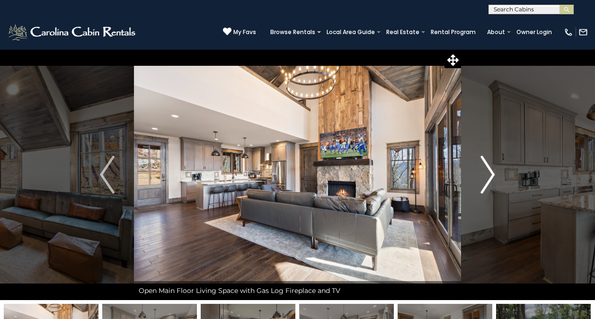
click at [492, 177] on img "Next" at bounding box center [487, 175] width 14 height 38
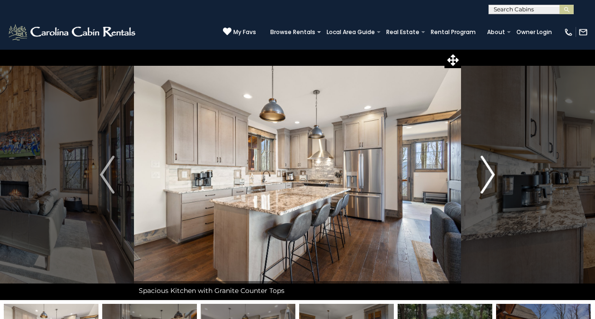
click at [492, 176] on img "Next" at bounding box center [487, 175] width 14 height 38
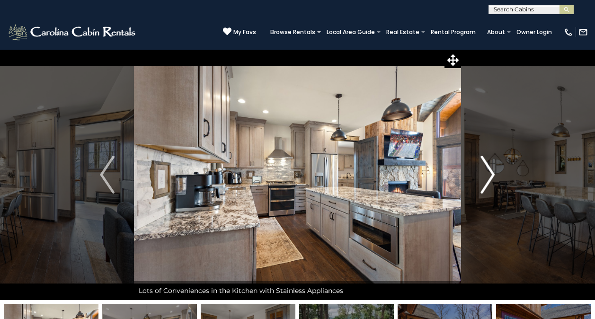
click at [491, 177] on img "Next" at bounding box center [487, 175] width 14 height 38
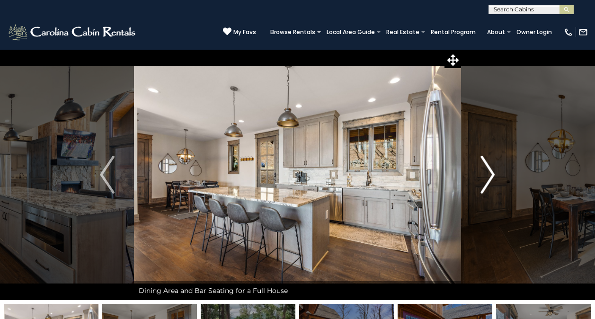
click at [493, 171] on img "Next" at bounding box center [487, 175] width 14 height 38
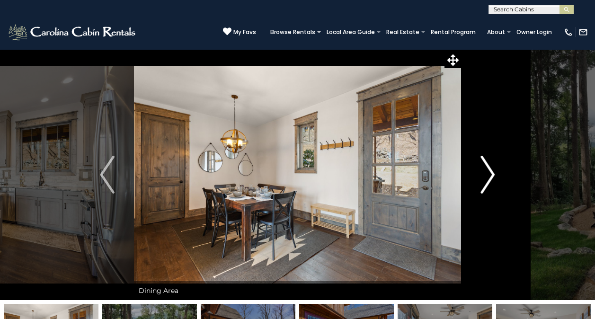
click at [491, 176] on img "Next" at bounding box center [487, 175] width 14 height 38
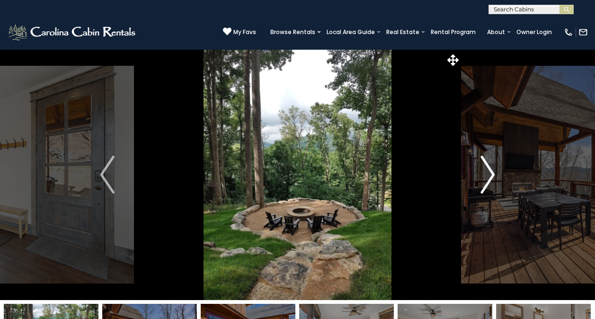
click at [490, 172] on img "Next" at bounding box center [487, 175] width 14 height 38
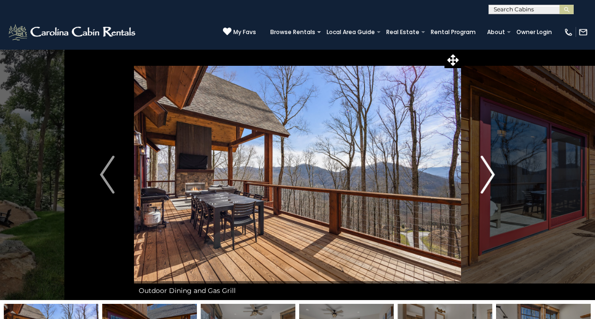
click at [491, 180] on img "Next" at bounding box center [487, 175] width 14 height 38
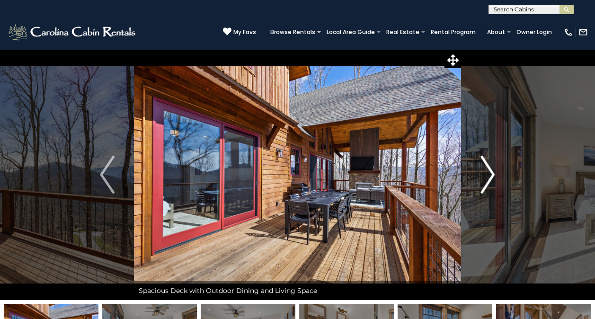
click at [494, 178] on img "Next" at bounding box center [487, 175] width 14 height 38
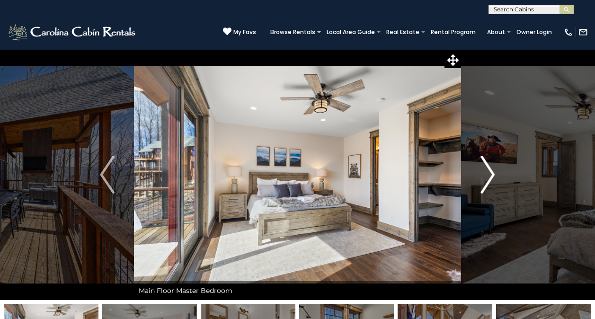
click at [492, 180] on img "Next" at bounding box center [487, 175] width 14 height 38
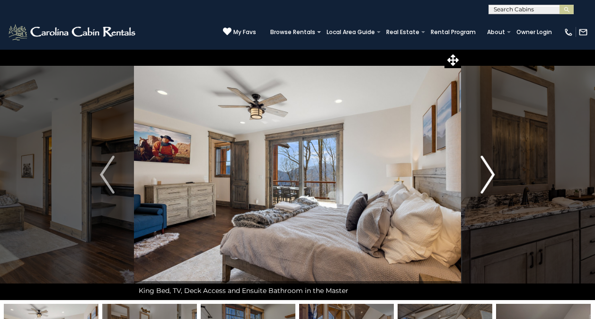
click at [492, 180] on img "Next" at bounding box center [487, 175] width 14 height 38
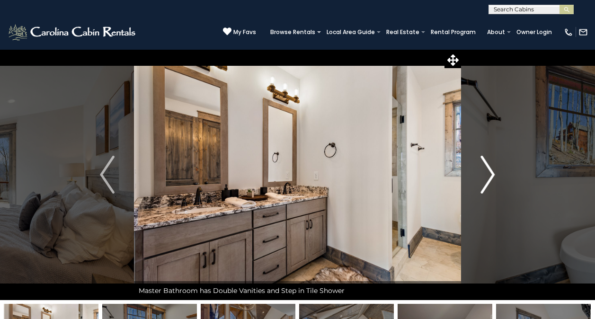
click at [491, 176] on img "Next" at bounding box center [487, 175] width 14 height 38
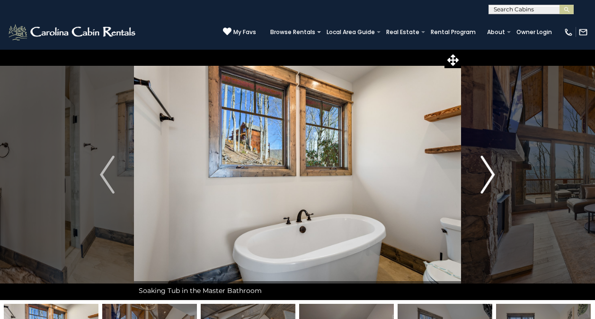
click at [491, 179] on img "Next" at bounding box center [487, 175] width 14 height 38
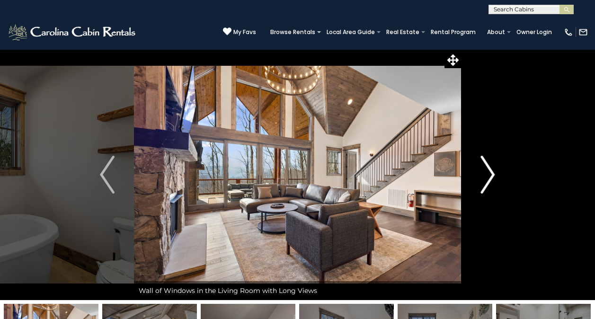
click at [493, 181] on img "Next" at bounding box center [487, 175] width 14 height 38
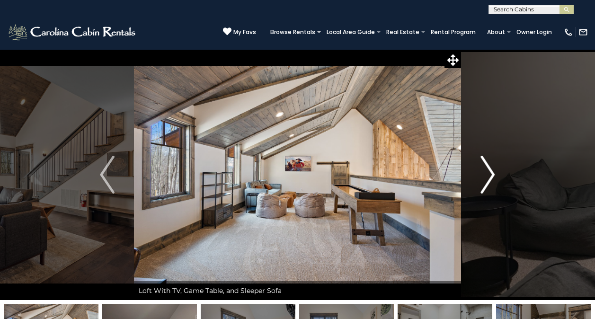
click at [490, 182] on img "Next" at bounding box center [487, 175] width 14 height 38
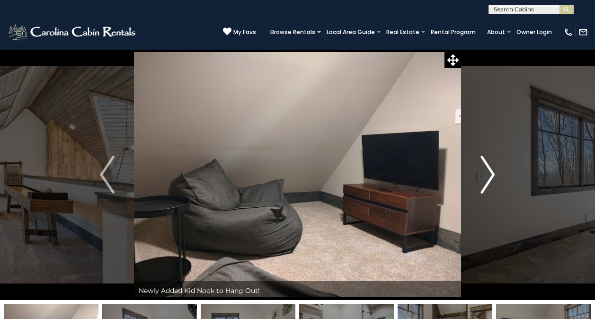
click at [490, 183] on img "Next" at bounding box center [487, 175] width 14 height 38
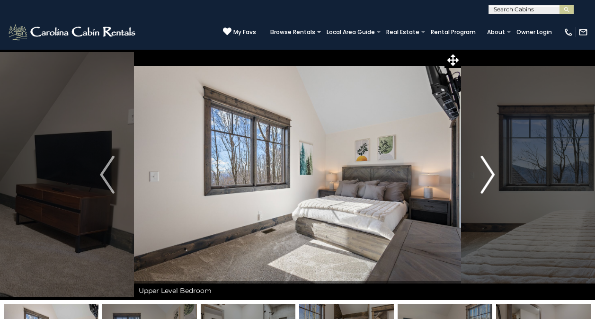
click at [491, 180] on img "Next" at bounding box center [487, 175] width 14 height 38
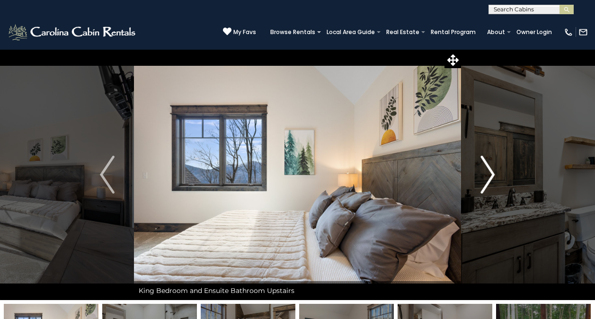
click at [490, 182] on img "Next" at bounding box center [487, 175] width 14 height 38
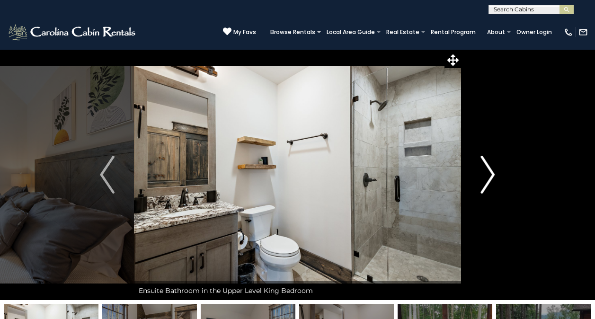
click at [489, 182] on img "Next" at bounding box center [487, 175] width 14 height 38
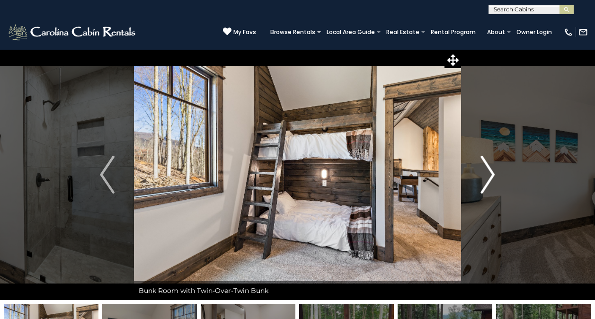
click at [490, 183] on img "Next" at bounding box center [487, 175] width 14 height 38
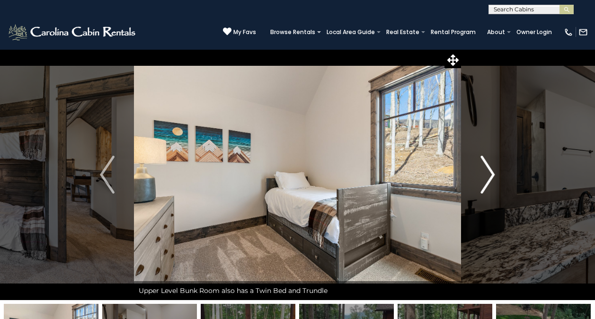
click at [489, 184] on img "Next" at bounding box center [487, 175] width 14 height 38
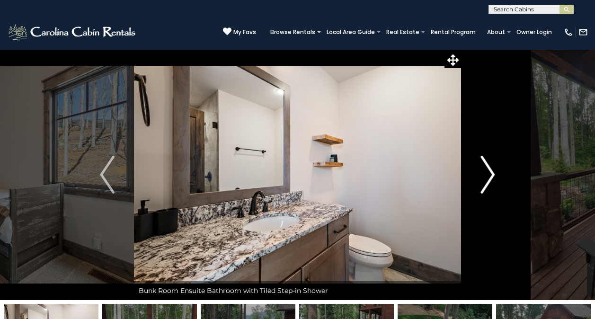
click at [488, 186] on img "Next" at bounding box center [487, 175] width 14 height 38
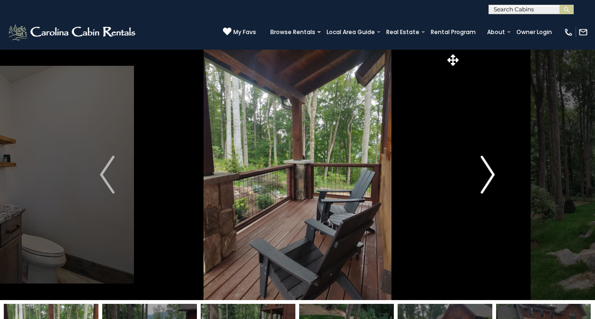
click at [487, 185] on img "Next" at bounding box center [487, 175] width 14 height 38
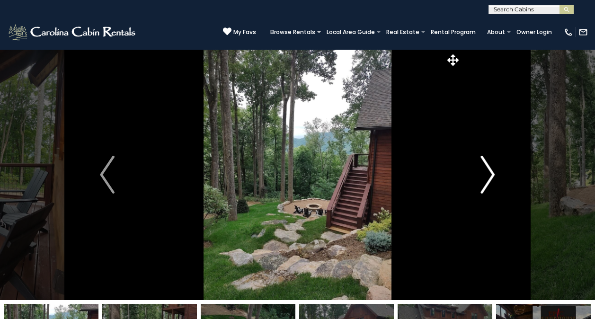
click at [486, 182] on img "Next" at bounding box center [487, 175] width 14 height 38
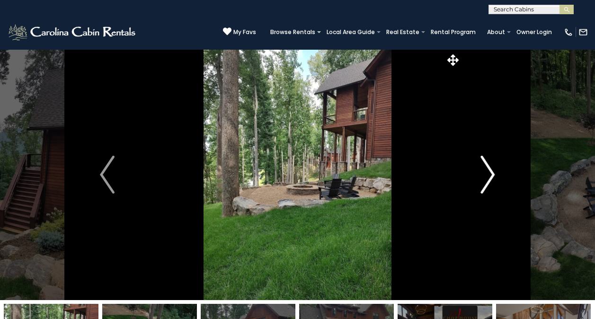
click at [488, 182] on img "Next" at bounding box center [487, 175] width 14 height 38
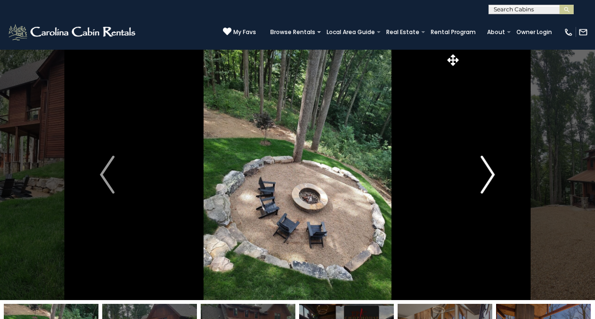
click at [485, 183] on img "Next" at bounding box center [487, 175] width 14 height 38
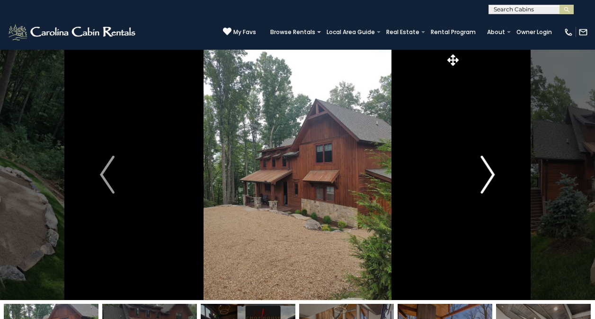
click at [485, 184] on img "Next" at bounding box center [487, 175] width 14 height 38
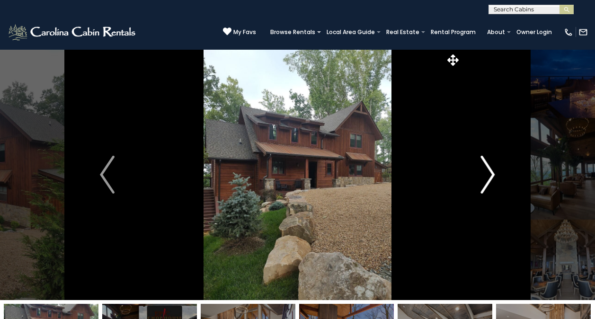
click at [486, 183] on img "Next" at bounding box center [487, 175] width 14 height 38
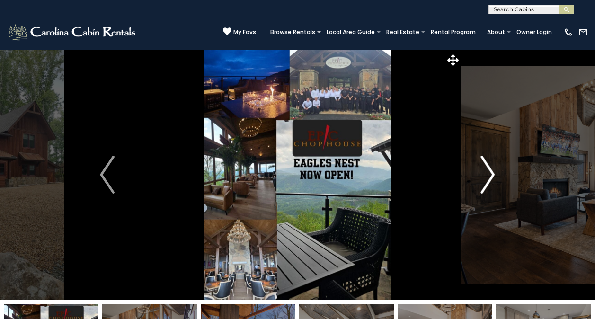
click at [489, 180] on img "Next" at bounding box center [487, 175] width 14 height 38
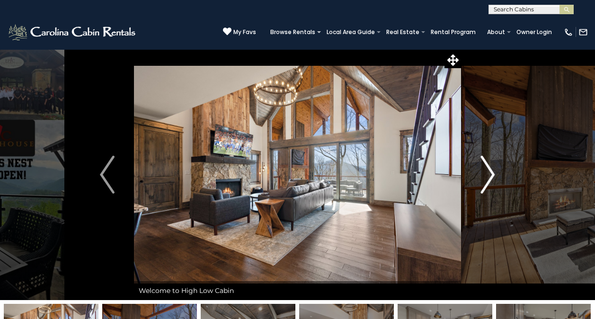
click at [485, 182] on img "Next" at bounding box center [487, 175] width 14 height 38
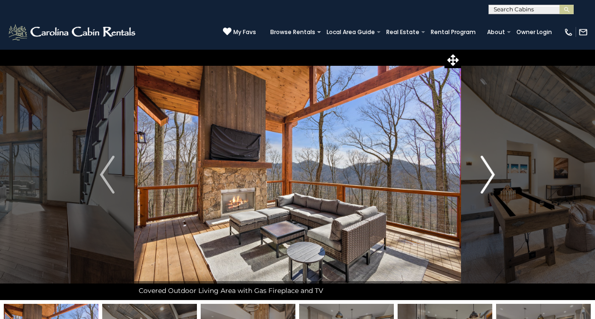
click at [487, 181] on img "Next" at bounding box center [487, 175] width 14 height 38
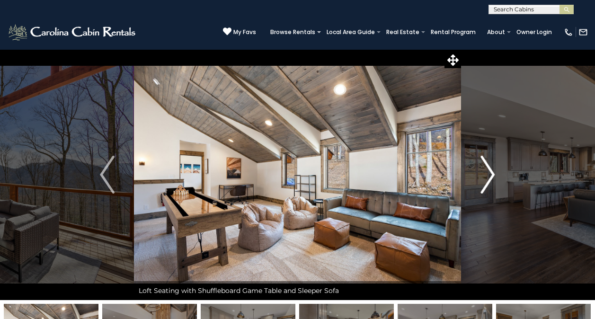
click at [486, 181] on img "Next" at bounding box center [487, 175] width 14 height 38
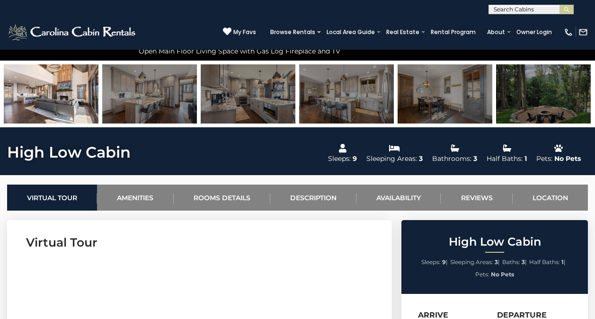
scroll to position [240, 0]
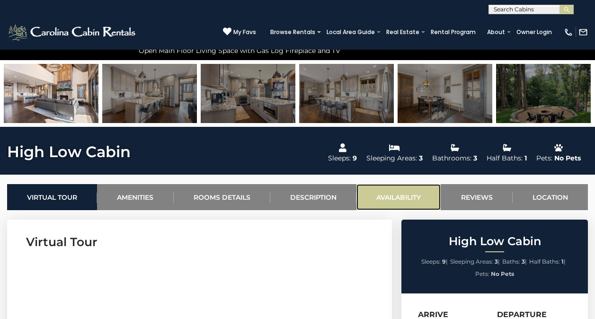
click at [407, 197] on link "Availability" at bounding box center [398, 197] width 84 height 26
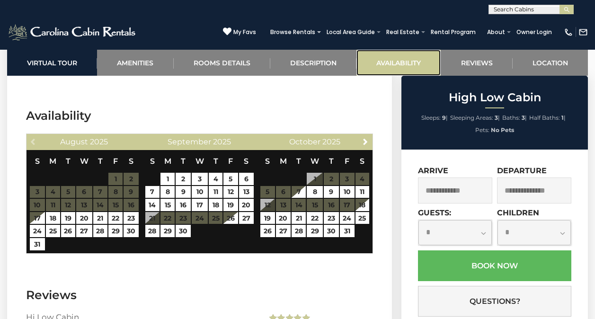
scroll to position [1934, 0]
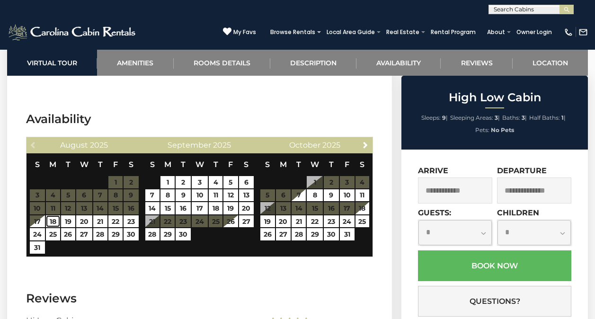
click at [52, 215] on link "18" at bounding box center [53, 221] width 14 height 12
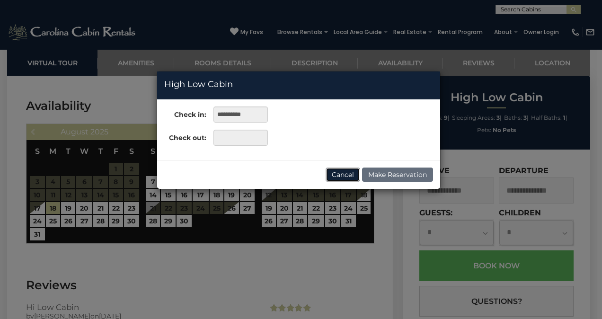
click at [350, 173] on button "Cancel" at bounding box center [343, 175] width 35 height 14
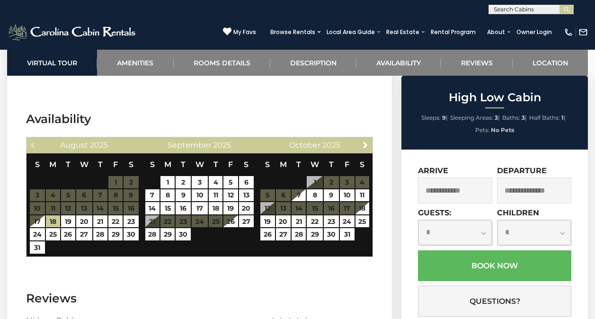
click at [27, 216] on div "Previous [DATE] S M T W T F S 1 2 3 4 5 6 7 8 9 10 11 12 13 14 15 16 17 18 19 2…" at bounding box center [85, 196] width 116 height 119
click at [18, 231] on section "Availability Previous [DATE] S M T W T F S 1 2 3 4 5 6 7 8 9 10 11 12 13 14 15 …" at bounding box center [199, 186] width 385 height 179
click at [11, 226] on section "Availability Previous [DATE] S M T W T F S 1 2 3 4 5 6 7 8 9 10 11 12 13 14 15 …" at bounding box center [199, 186] width 385 height 179
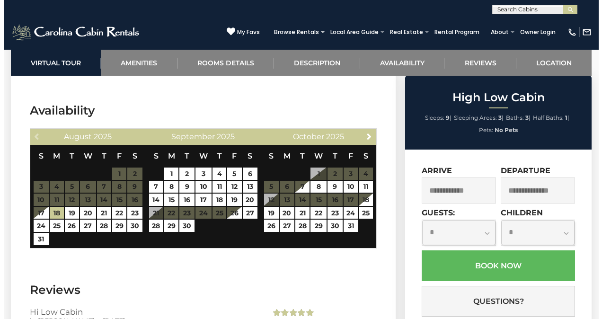
scroll to position [1946, 0]
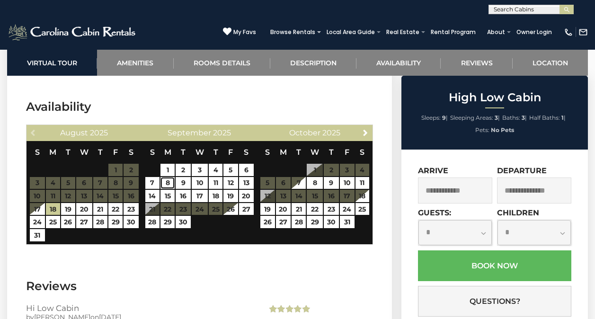
click at [168, 177] on link "8" at bounding box center [167, 183] width 14 height 12
type input "**********"
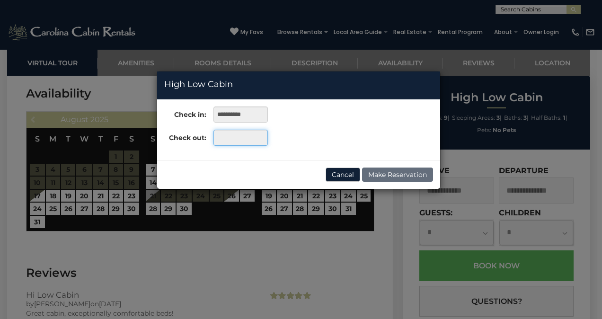
click at [261, 133] on input "text" at bounding box center [241, 138] width 54 height 16
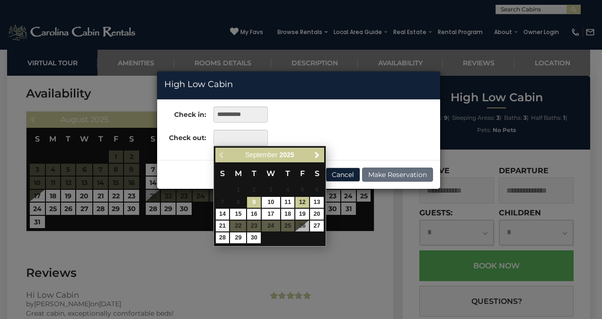
click at [301, 202] on link "12" at bounding box center [302, 202] width 14 height 11
type input "**********"
